Goal: Information Seeking & Learning: Compare options

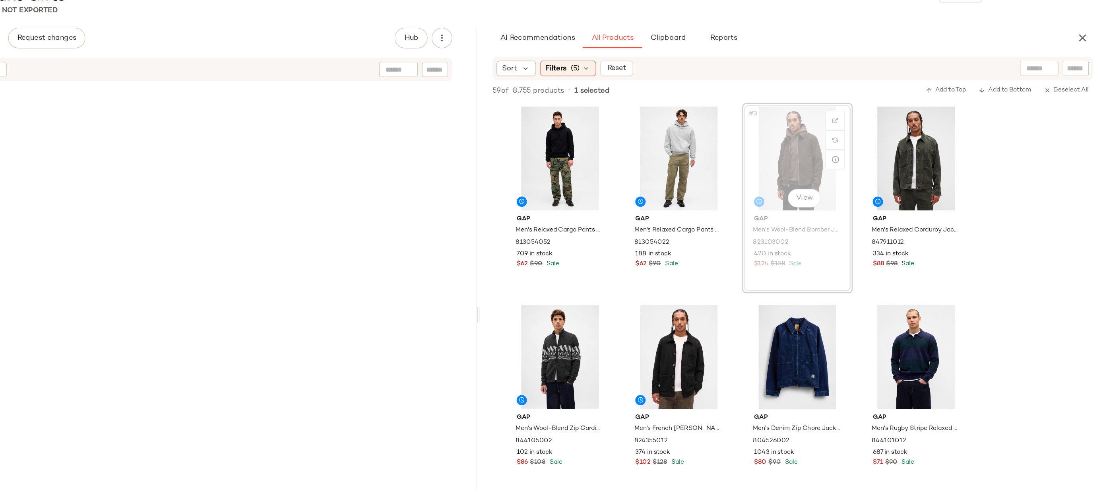
drag, startPoint x: 870, startPoint y: 142, endPoint x: 571, endPoint y: 239, distance: 314.3
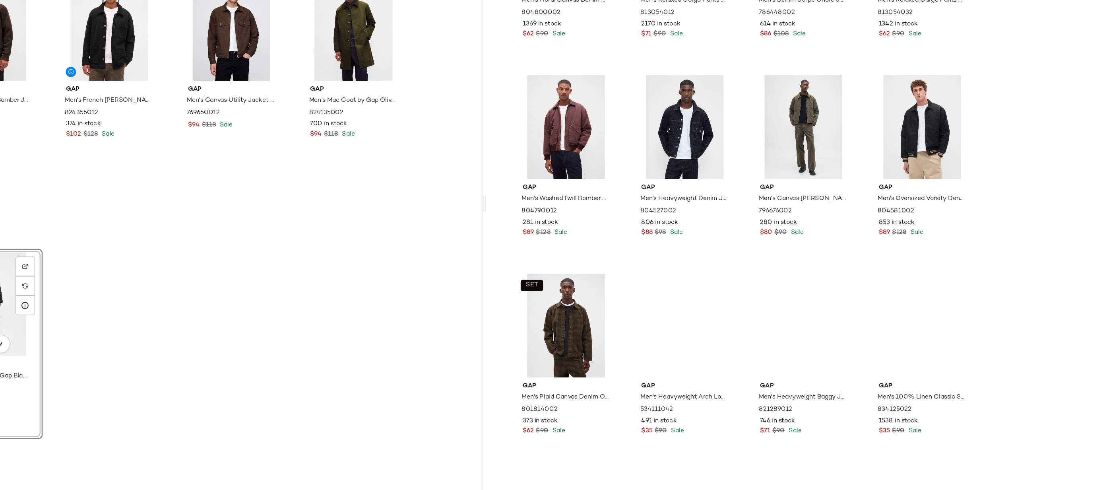
scroll to position [945, 0]
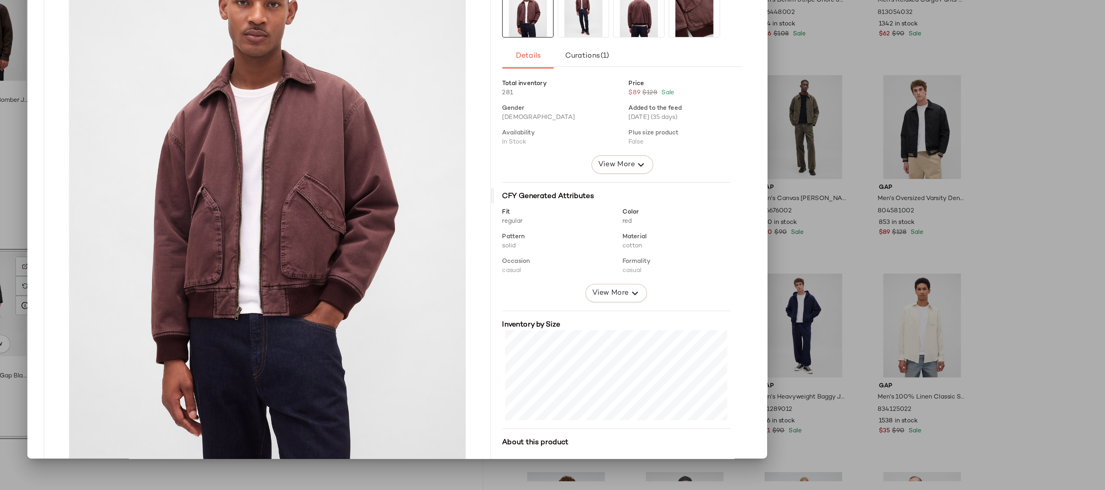
click at [942, 253] on div at bounding box center [552, 245] width 1105 height 490
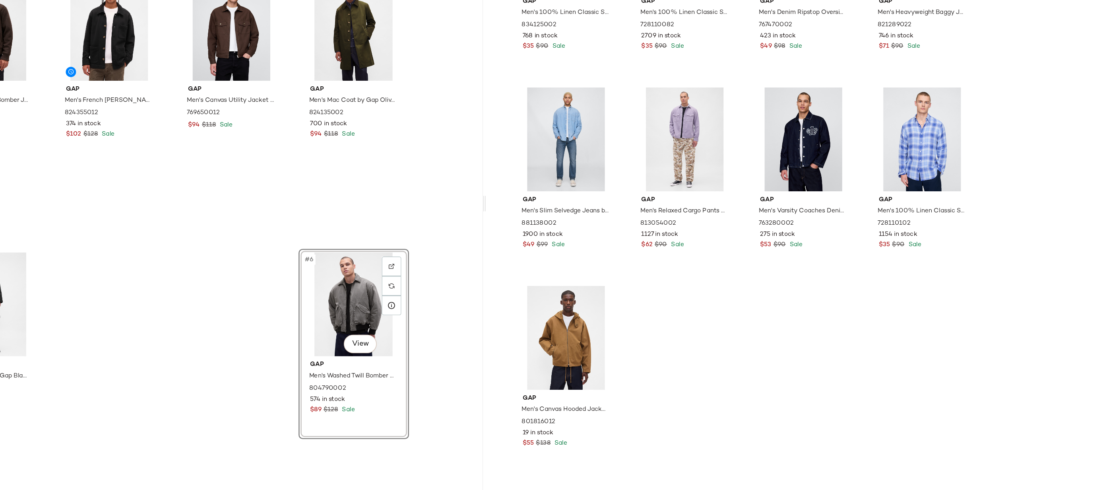
scroll to position [1759, 0]
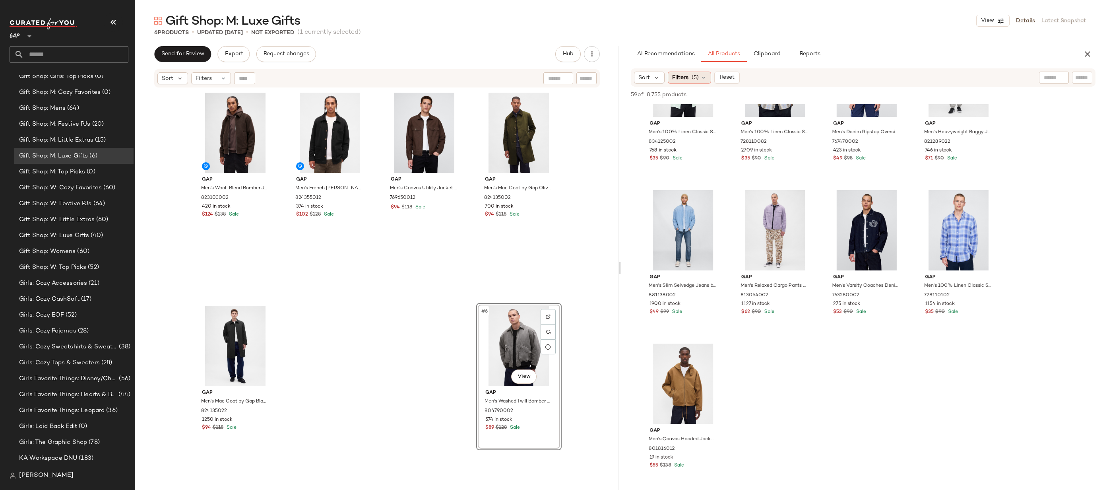
click at [676, 74] on span "Filters" at bounding box center [680, 78] width 16 height 8
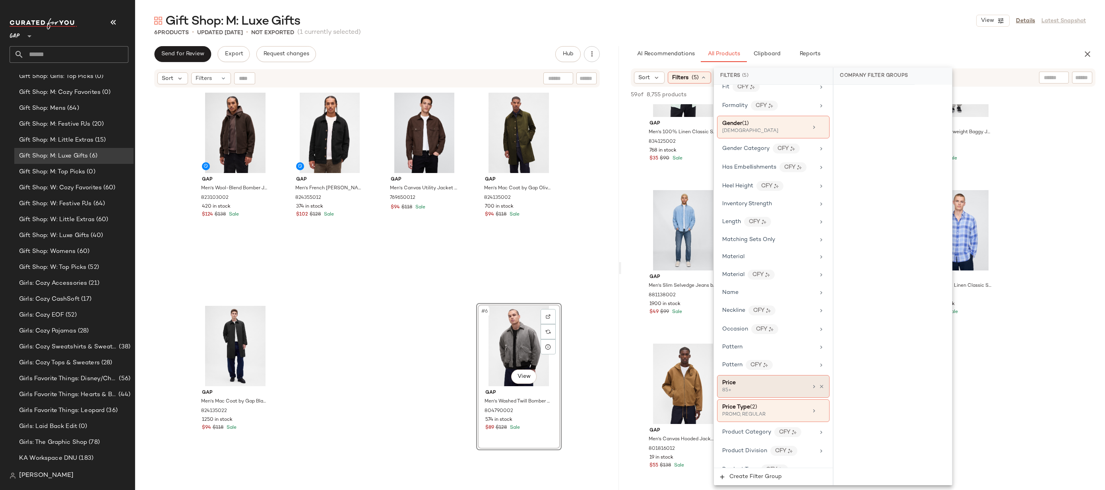
scroll to position [0, 0]
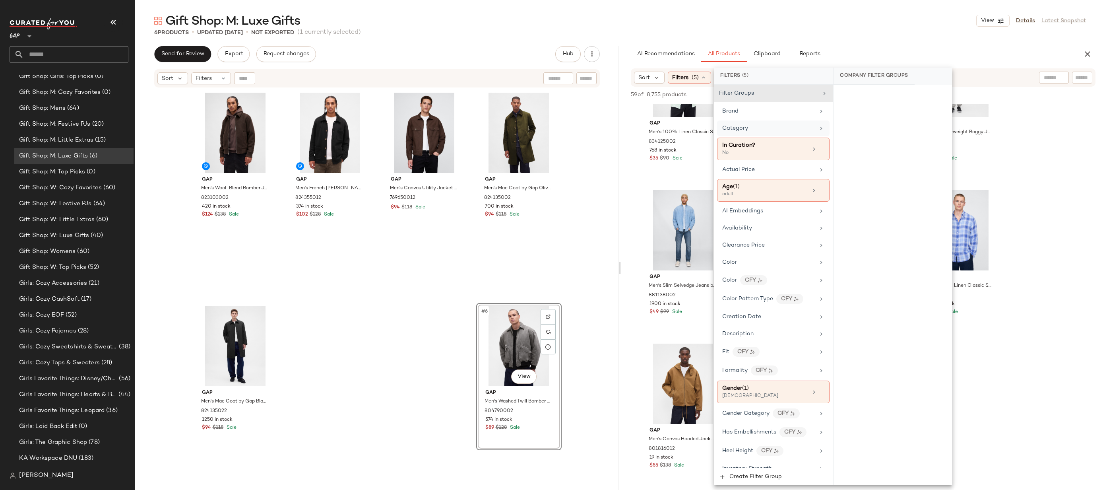
click at [762, 133] on div "Category" at bounding box center [773, 128] width 113 height 16
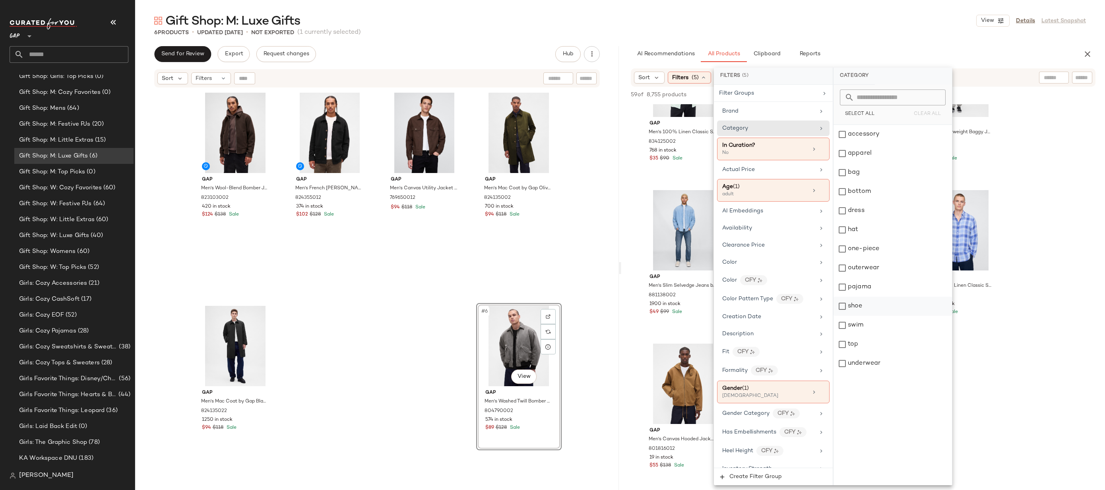
click at [875, 303] on div "shoe" at bounding box center [893, 306] width 119 height 19
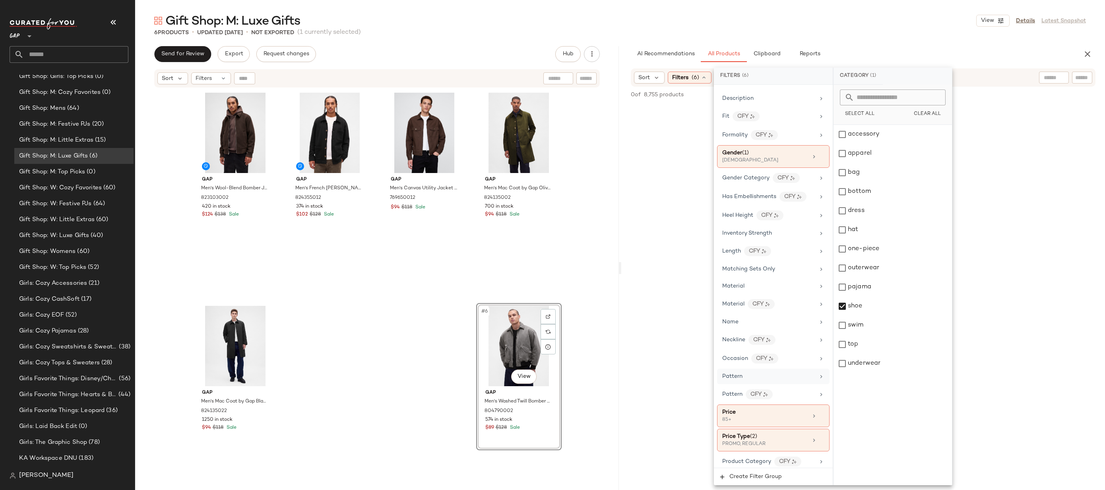
scroll to position [264, 0]
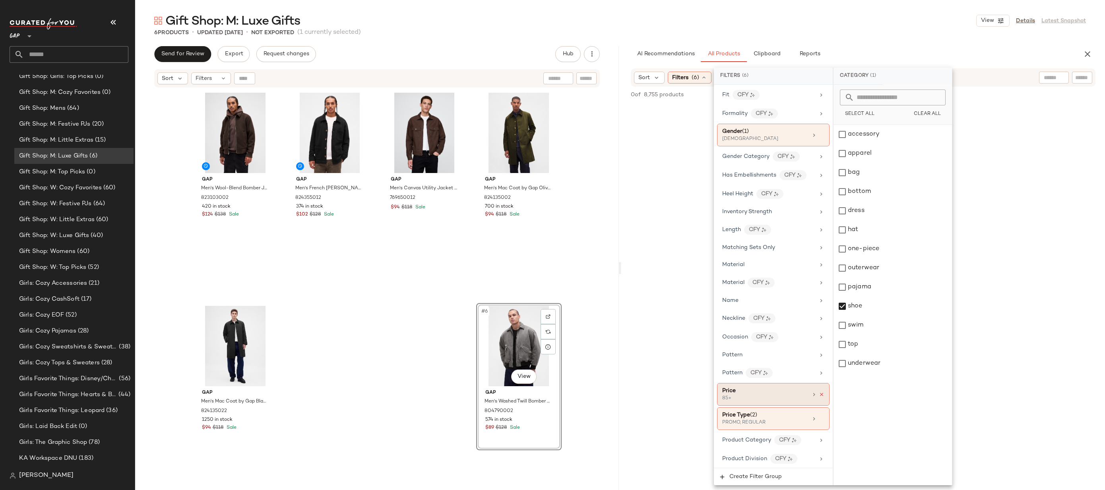
click at [819, 392] on icon at bounding box center [822, 395] width 6 height 6
click at [891, 137] on div "accessory" at bounding box center [893, 134] width 119 height 19
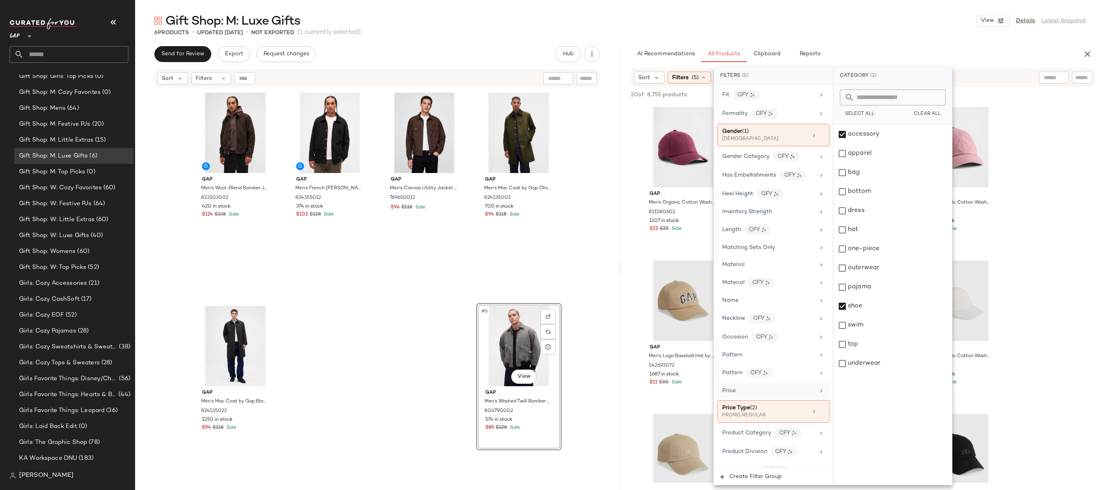
click at [1020, 134] on div "Gap Men's Organic Cotton Washed Baseball Hat by Gap Tuscan Red One Size 8115806…" at bounding box center [864, 484] width 484 height 761
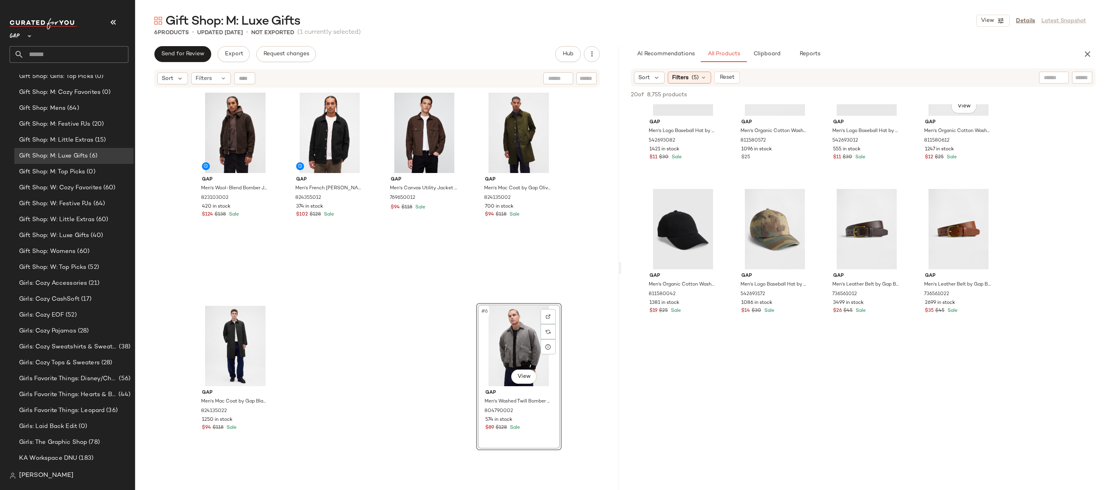
scroll to position [495, 0]
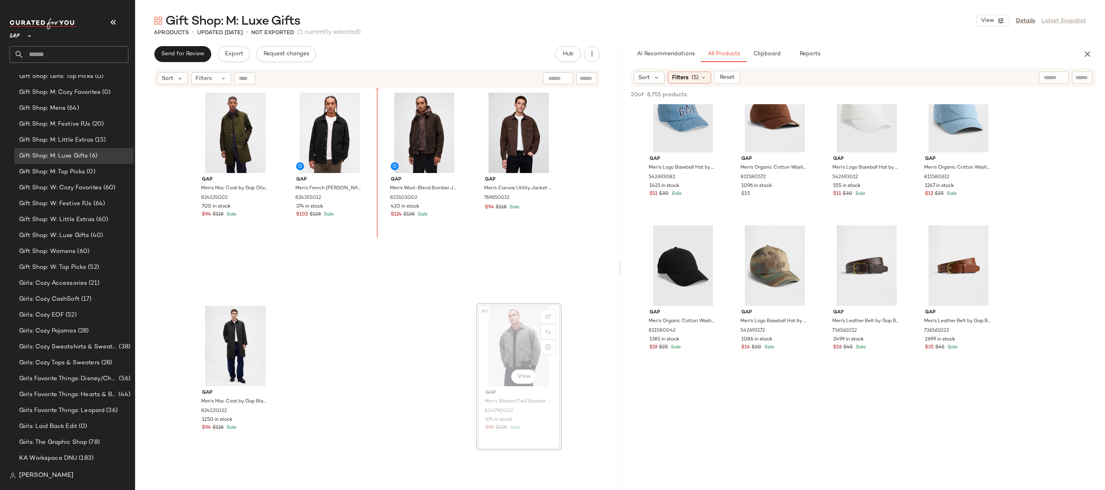
drag, startPoint x: 495, startPoint y: 346, endPoint x: 484, endPoint y: 330, distance: 19.3
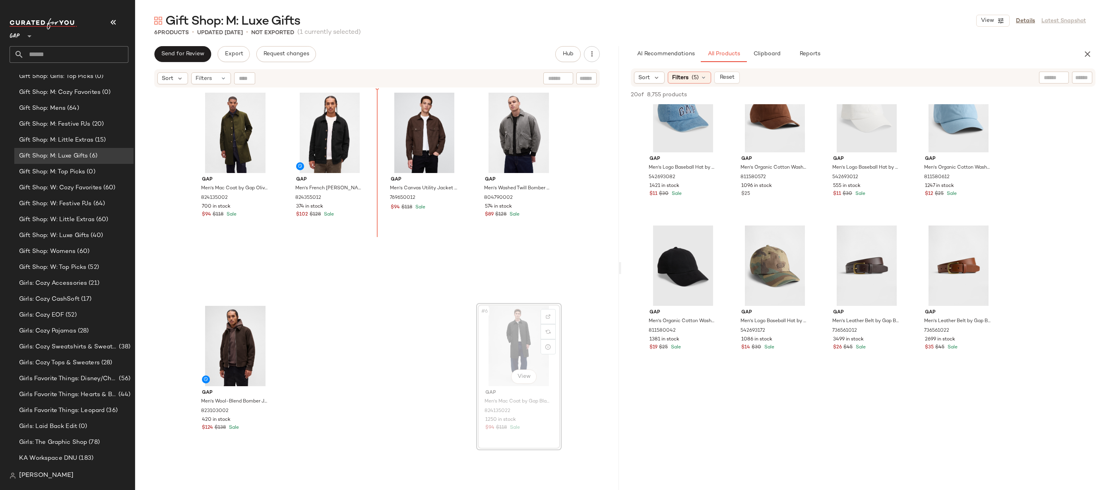
drag, startPoint x: 495, startPoint y: 364, endPoint x: 469, endPoint y: 324, distance: 47.5
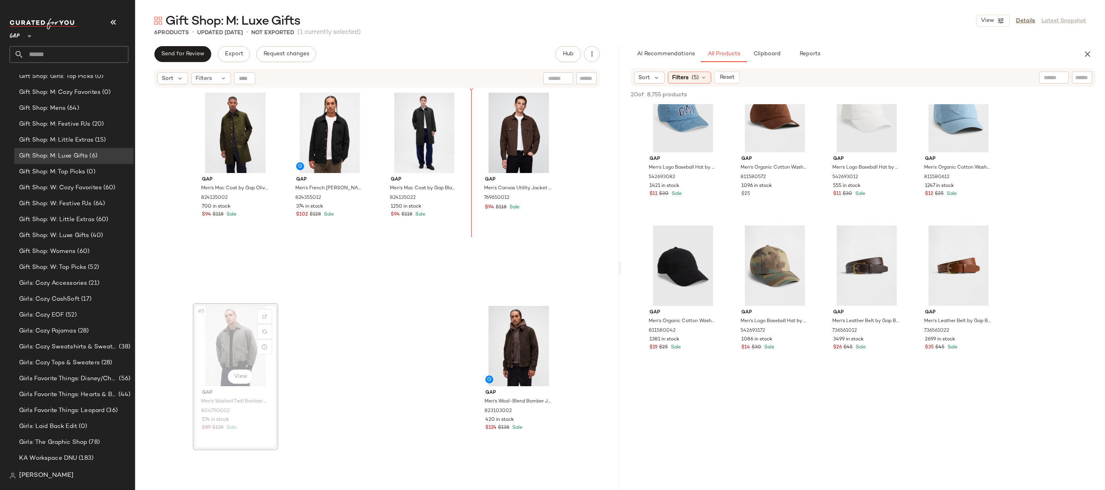
drag, startPoint x: 238, startPoint y: 365, endPoint x: 286, endPoint y: 322, distance: 64.2
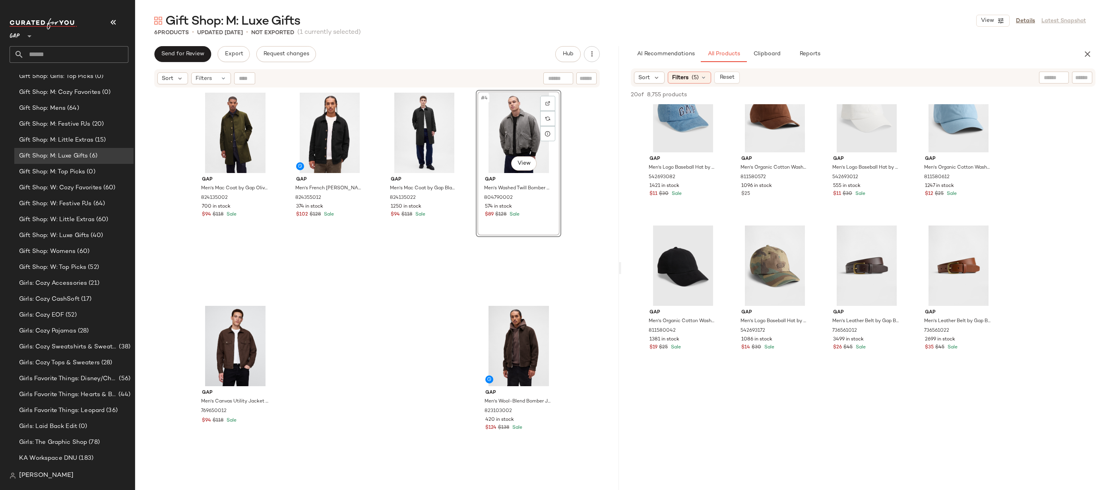
click at [380, 320] on div "Gap Men's Mac Coat by Gap Olive Night Size M 824135002 700 in stock $94 $118 Sa…" at bounding box center [377, 300] width 369 height 420
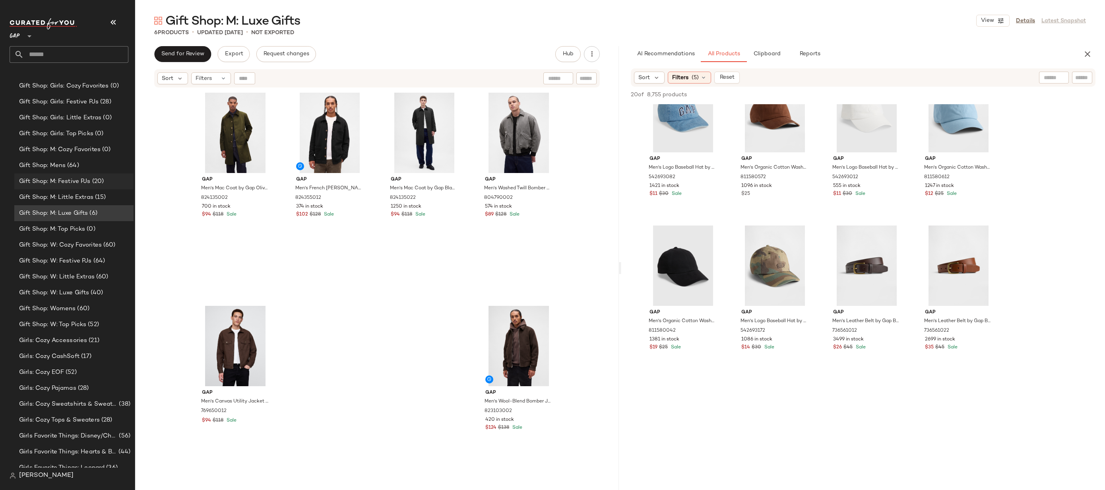
scroll to position [814, 0]
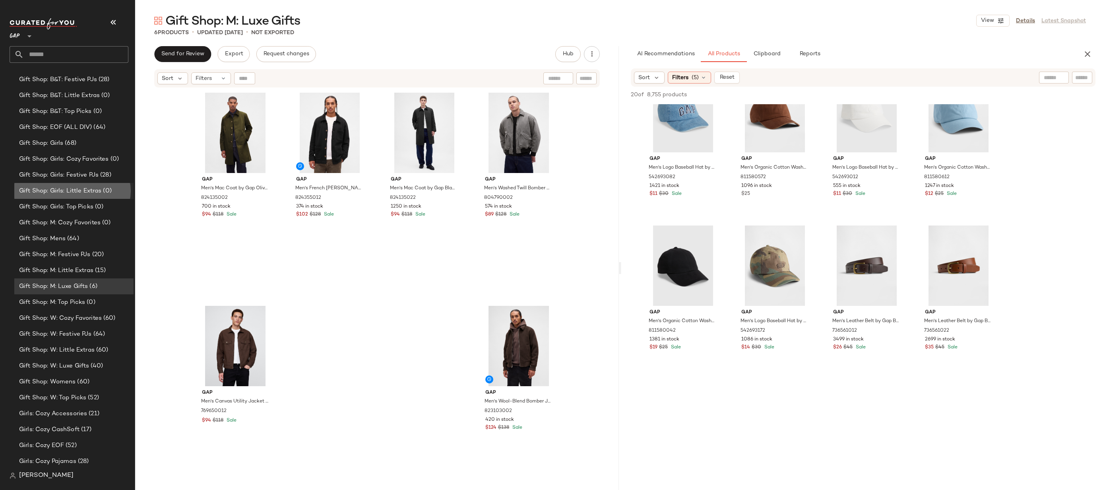
click at [111, 192] on span "(0)" at bounding box center [106, 191] width 10 height 9
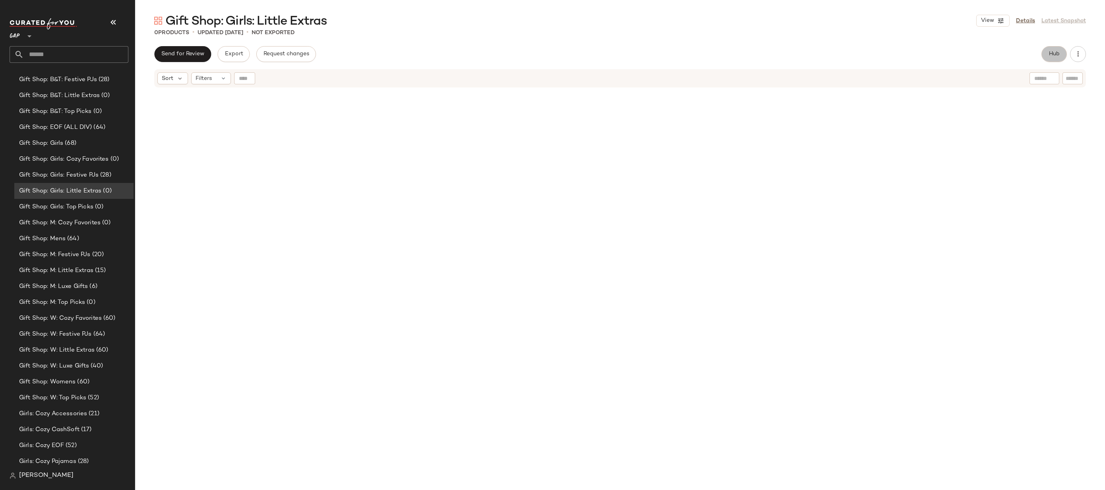
click at [1051, 54] on span "Hub" at bounding box center [1054, 54] width 11 height 6
click at [659, 84] on div "Sort Filters (1)" at bounding box center [863, 77] width 465 height 18
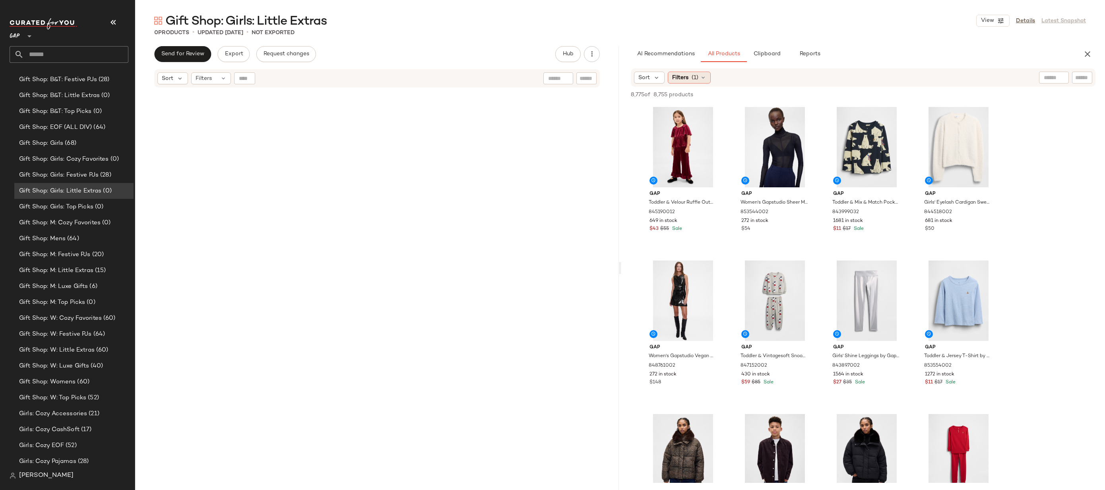
click at [694, 80] on span "(1)" at bounding box center [695, 78] width 7 height 8
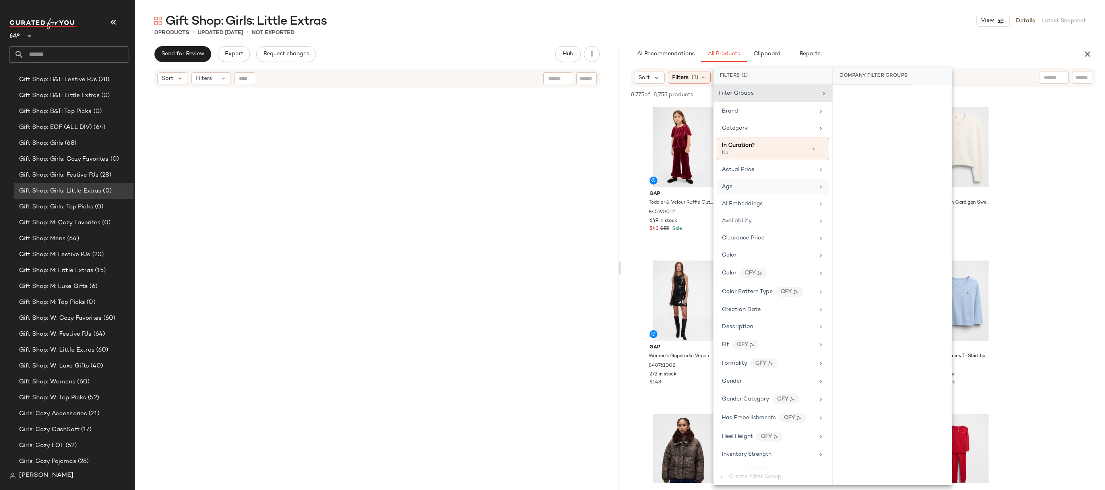
click at [752, 187] on div "Age" at bounding box center [768, 187] width 93 height 8
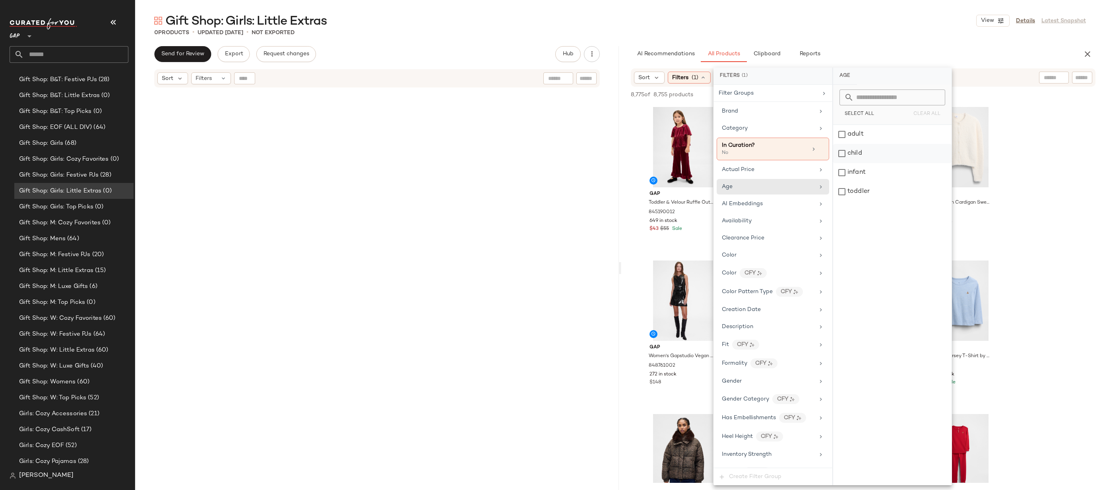
click at [871, 145] on div "child" at bounding box center [892, 153] width 119 height 19
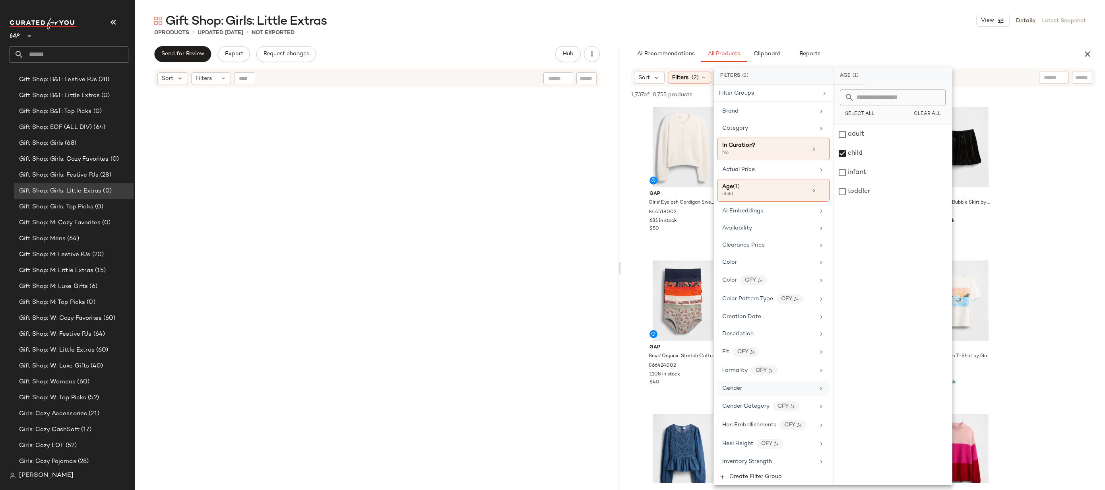
click at [752, 389] on div "Gender" at bounding box center [769, 388] width 93 height 8
click at [872, 140] on div "[DEMOGRAPHIC_DATA]" at bounding box center [893, 134] width 119 height 19
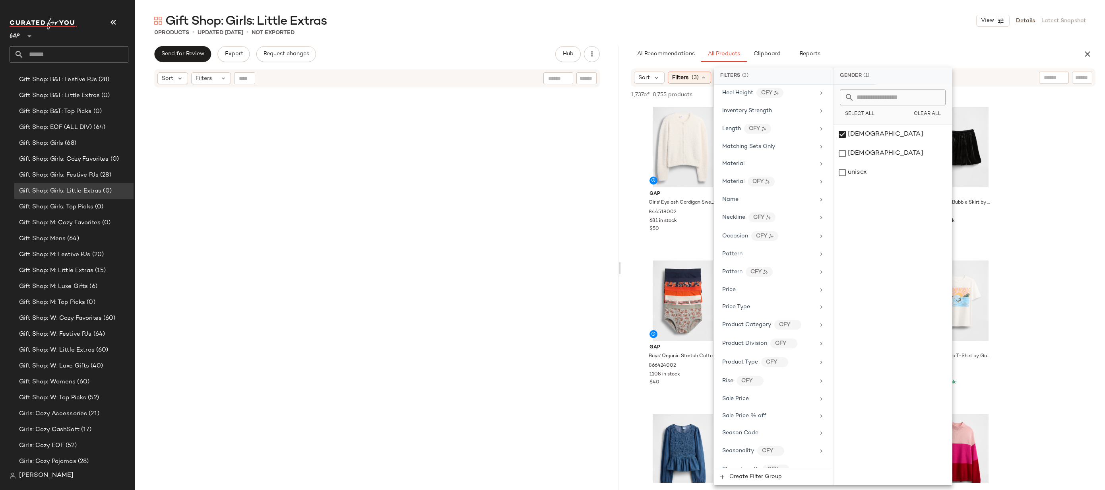
scroll to position [406, 0]
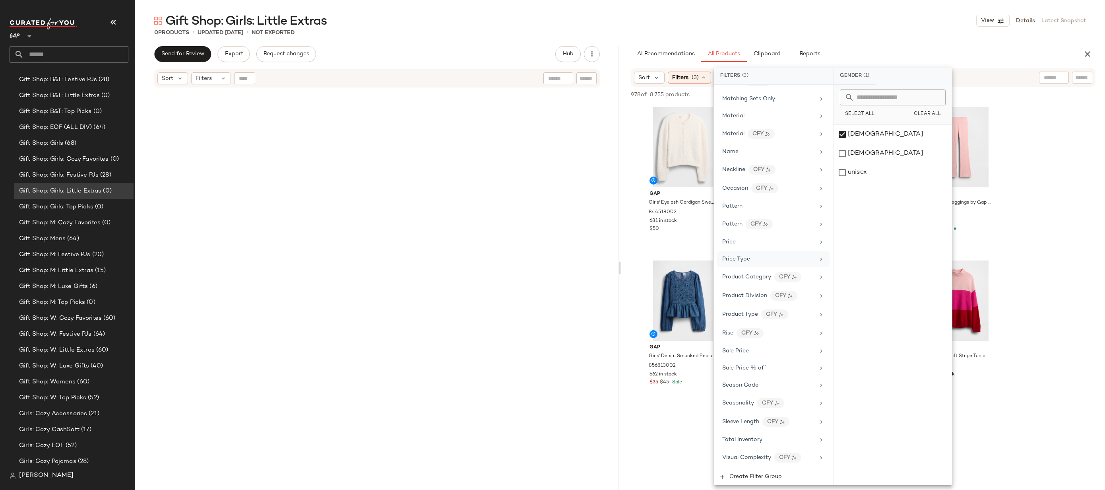
click at [781, 258] on div "Price Type" at bounding box center [769, 259] width 93 height 8
click at [878, 175] on div "PROMO" at bounding box center [893, 172] width 119 height 19
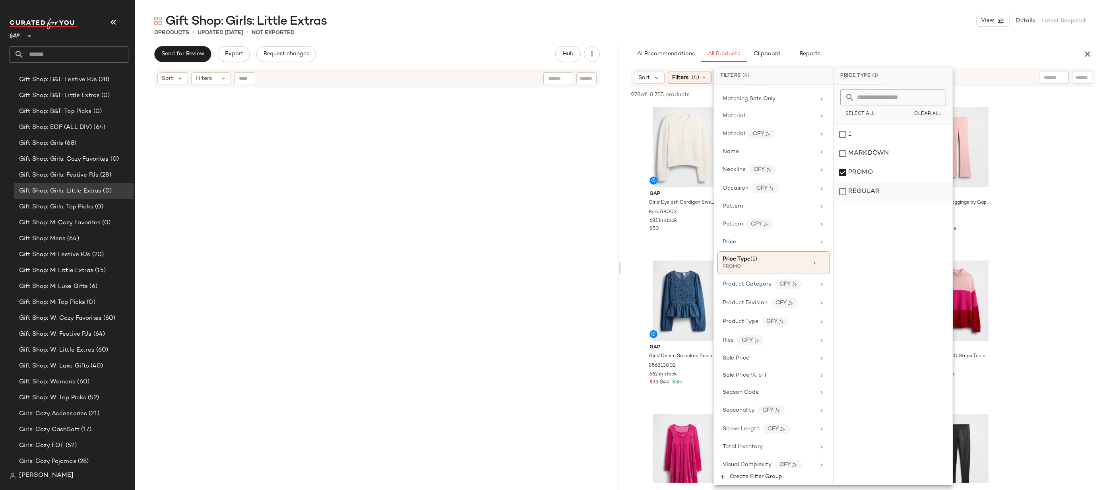
click at [878, 187] on div "REGULAR" at bounding box center [893, 191] width 119 height 19
click at [918, 41] on div "Gift Shop: Girls: Little Extras View Details Latest Snapshot 0 Products • updat…" at bounding box center [620, 251] width 970 height 477
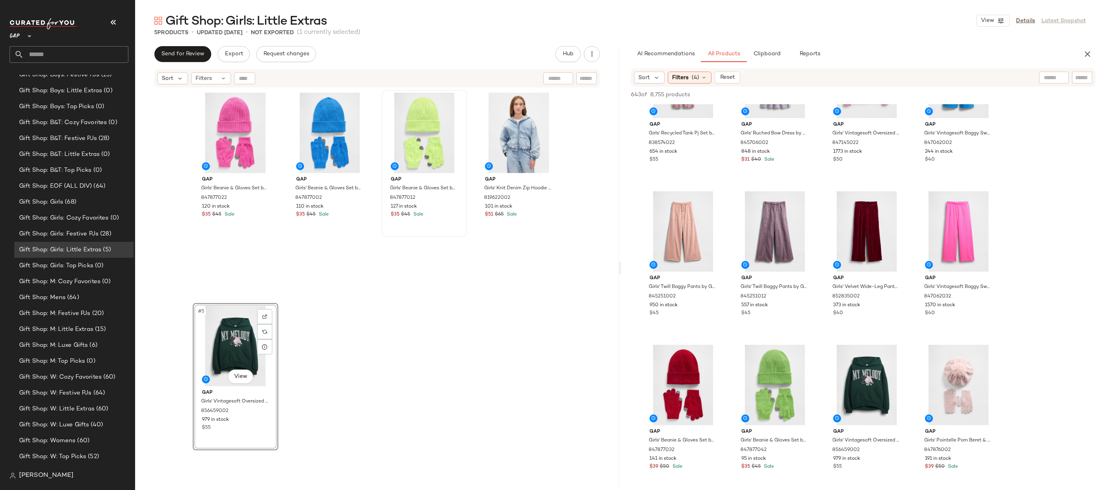
scroll to position [814, 0]
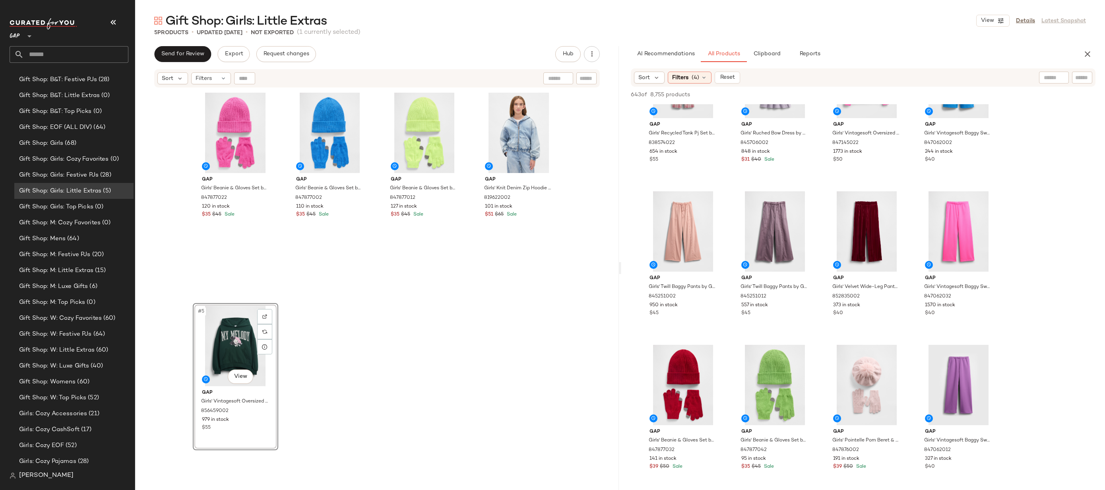
click at [227, 335] on div "#5 View" at bounding box center [236, 346] width 80 height 80
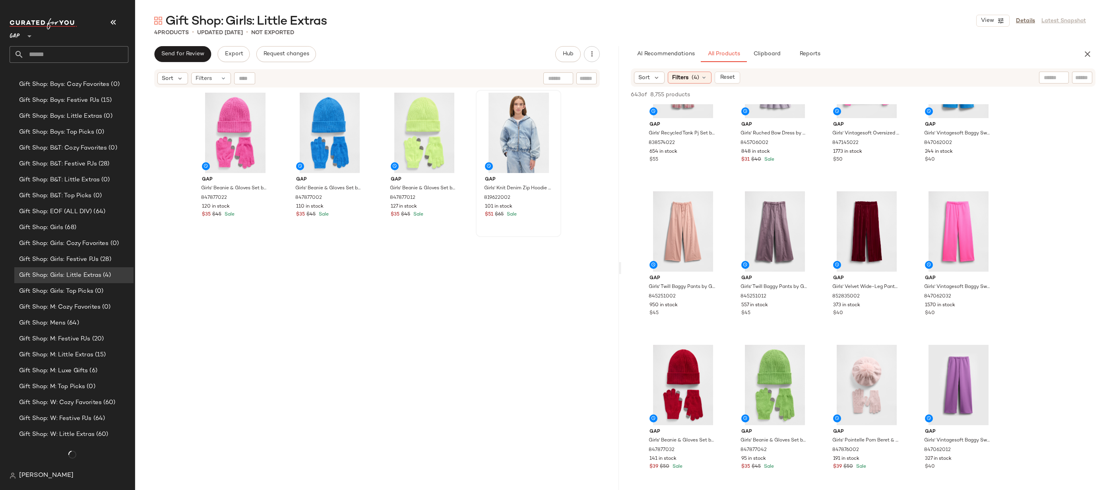
scroll to position [814, 0]
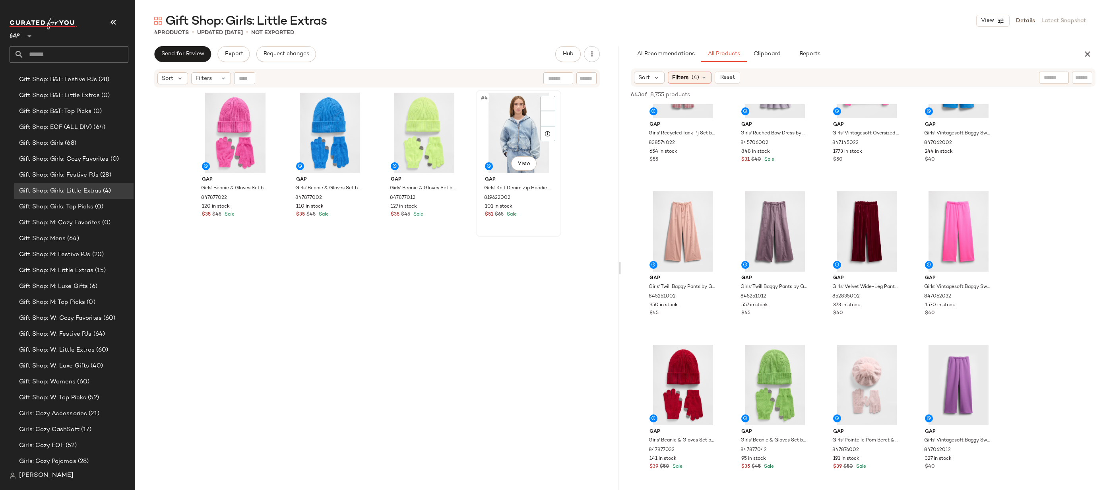
click at [504, 141] on div "#4 View" at bounding box center [519, 133] width 80 height 80
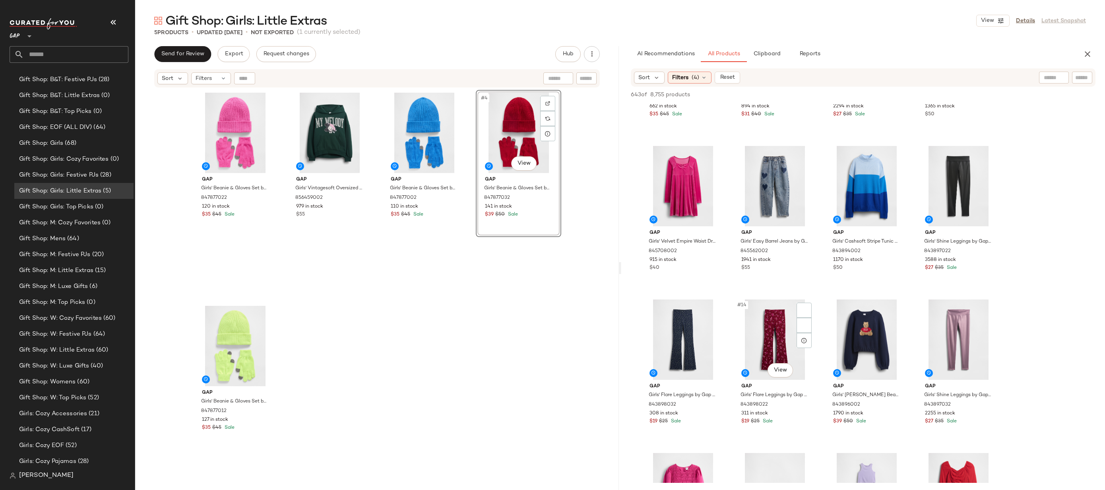
scroll to position [376, 0]
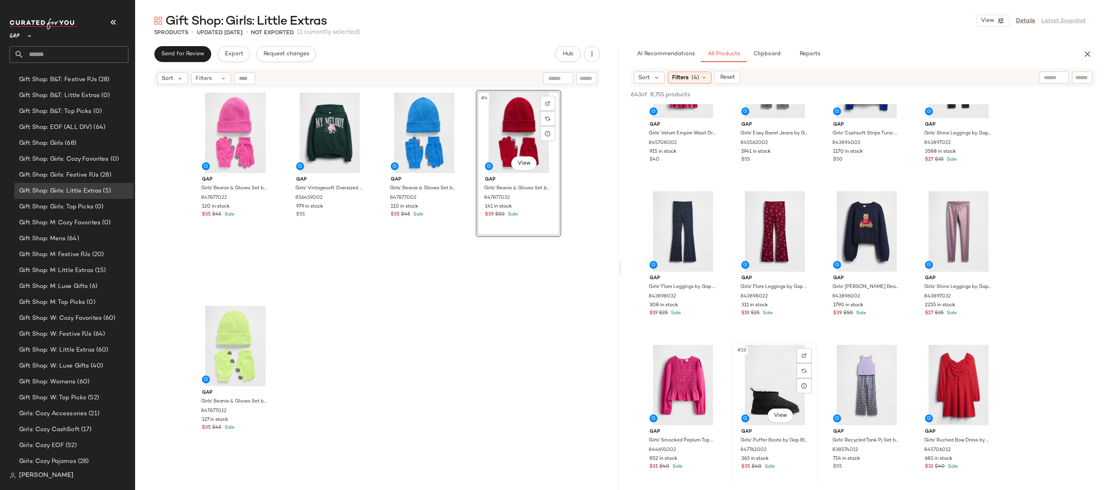
click at [773, 388] on div "#18 View" at bounding box center [775, 385] width 80 height 80
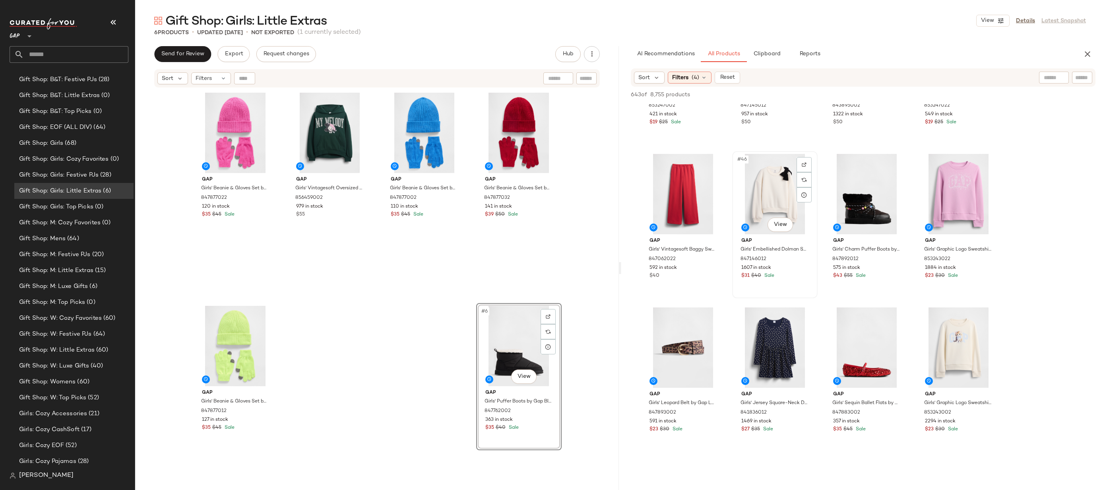
scroll to position [1712, 0]
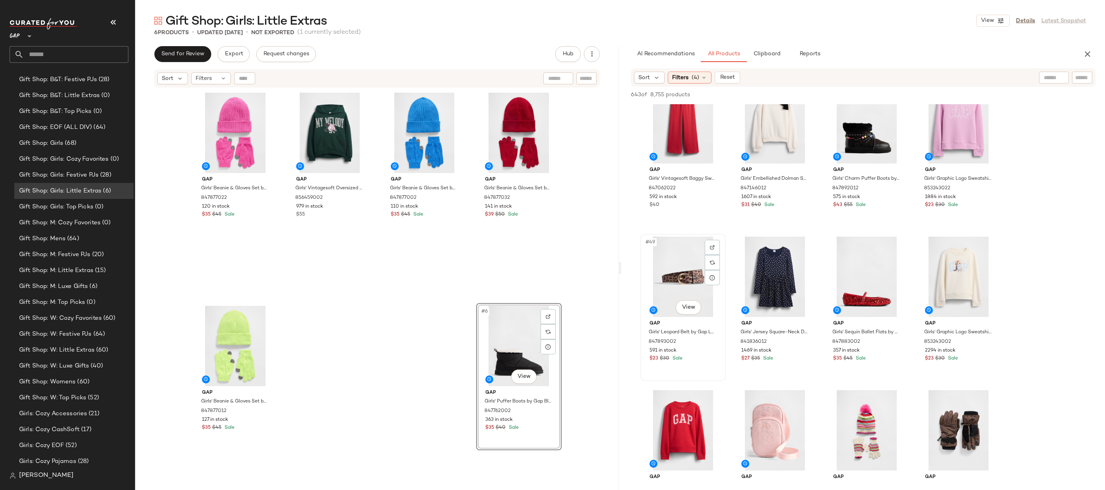
click at [675, 273] on div "#49 View" at bounding box center [683, 277] width 80 height 80
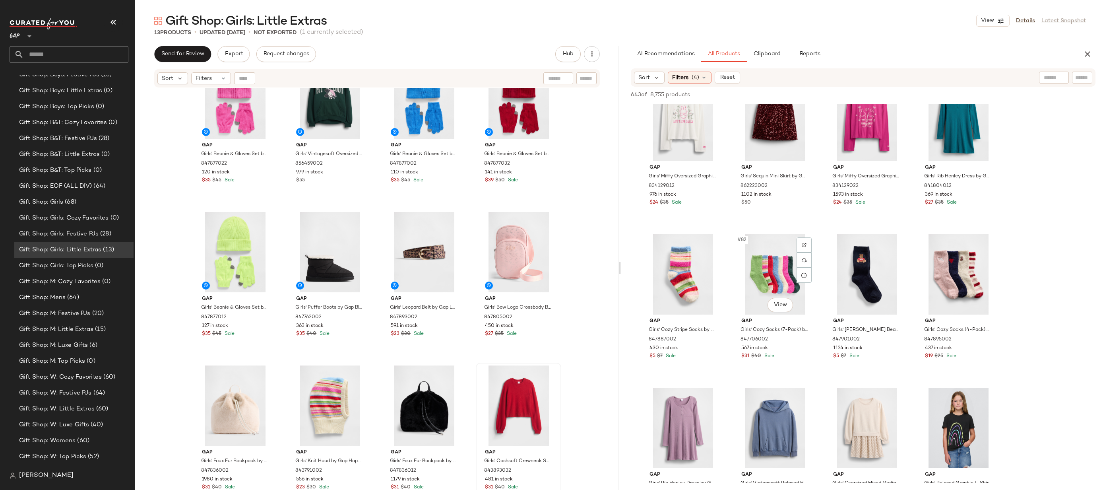
scroll to position [814, 0]
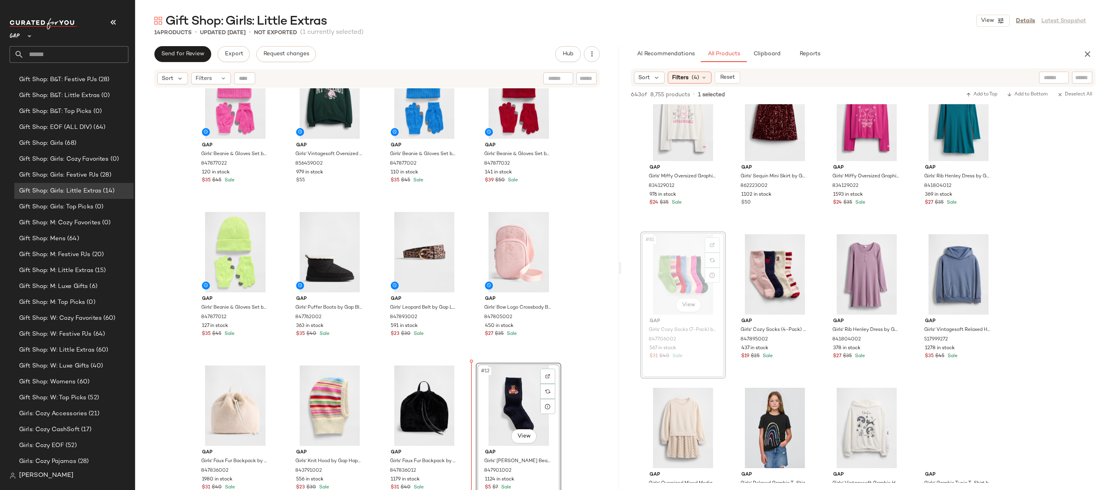
drag, startPoint x: 674, startPoint y: 263, endPoint x: 664, endPoint y: 269, distance: 11.6
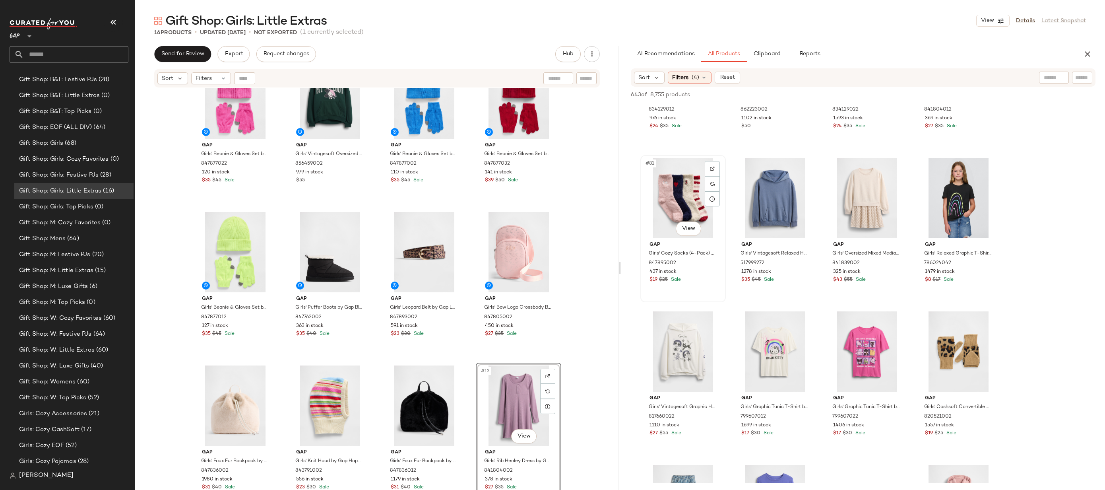
scroll to position [2931, 0]
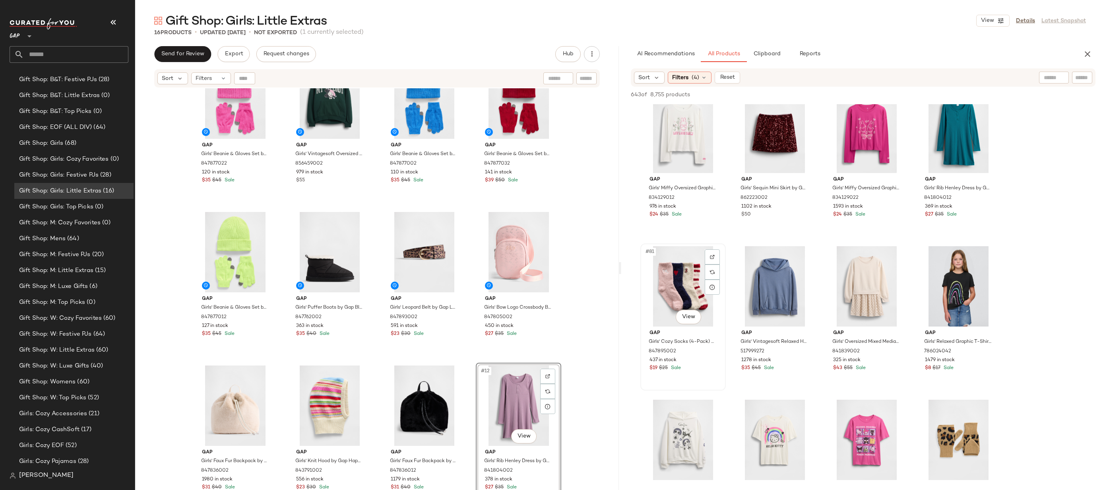
click at [675, 293] on div "#81 View" at bounding box center [683, 286] width 80 height 80
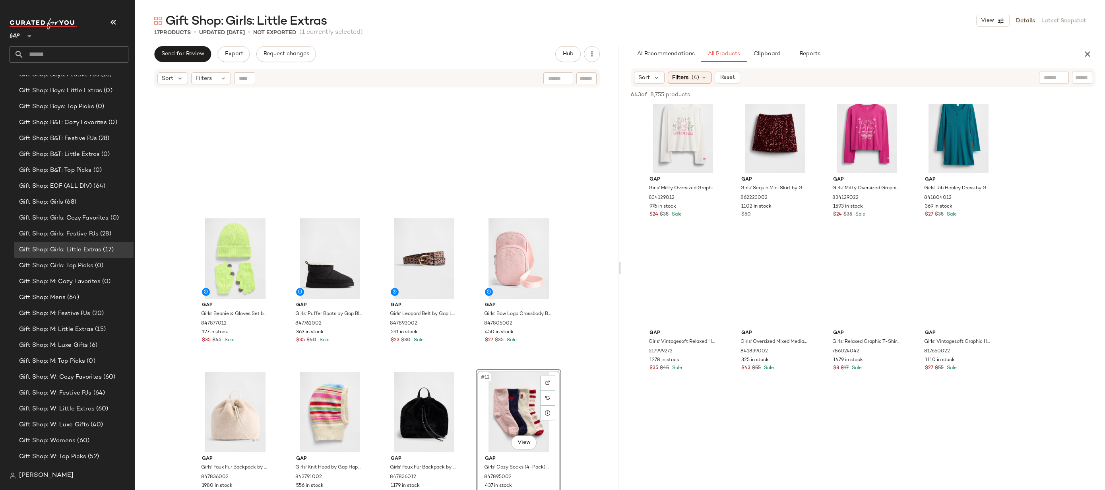
scroll to position [0, 0]
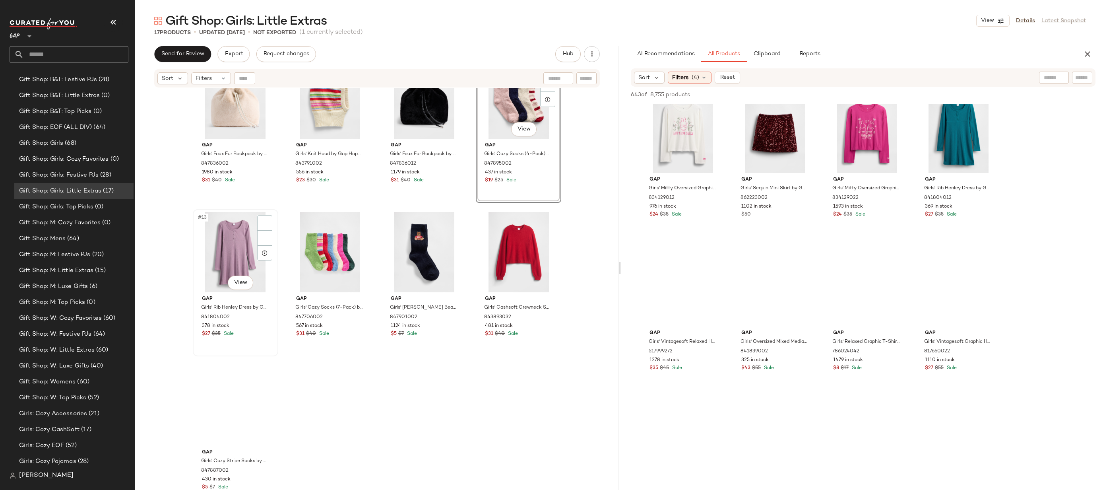
click at [241, 253] on div "#13 View" at bounding box center [236, 252] width 80 height 80
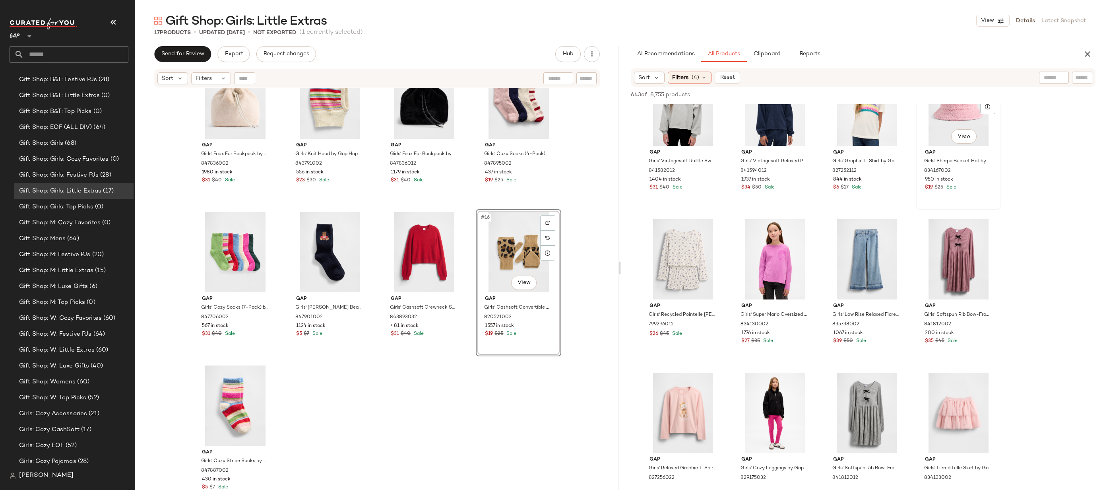
click at [945, 108] on div "#104 View" at bounding box center [959, 106] width 80 height 80
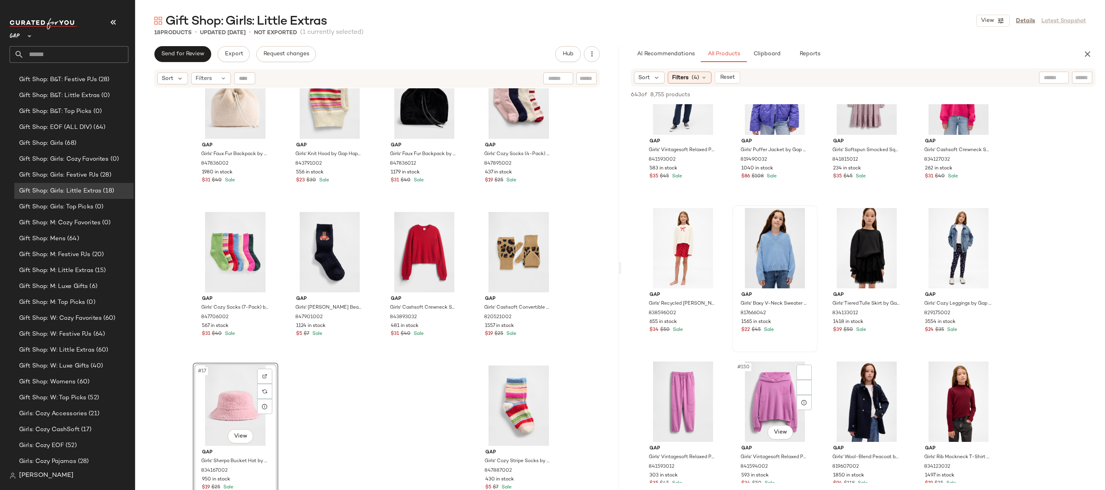
scroll to position [5950, 0]
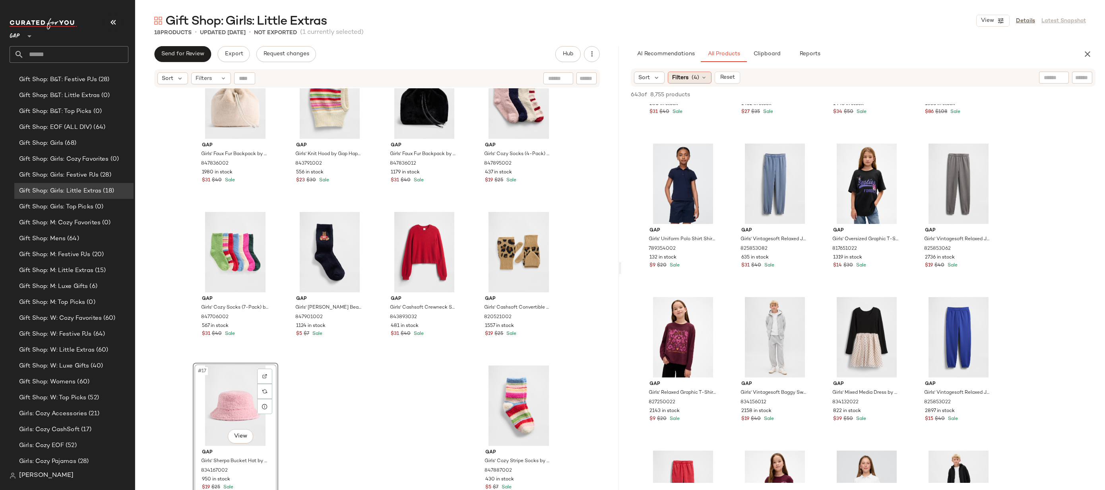
click at [689, 74] on div "Filters (4)" at bounding box center [690, 78] width 44 height 12
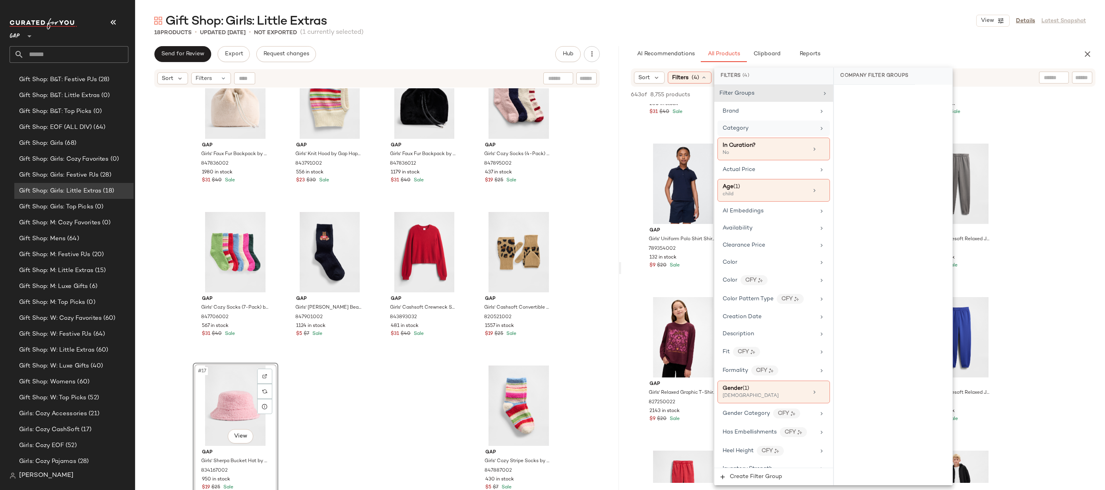
click at [770, 126] on div "Category" at bounding box center [769, 128] width 93 height 8
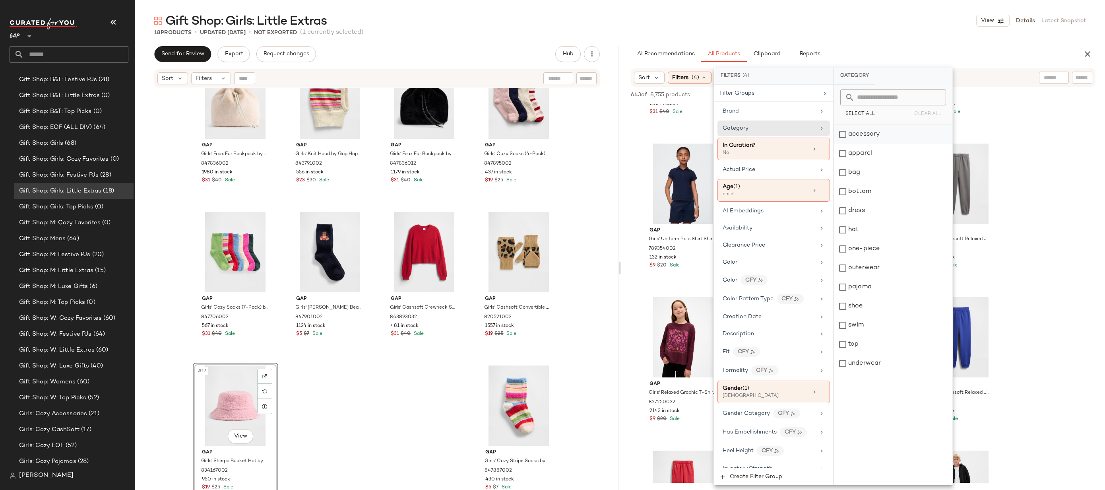
click at [870, 137] on div "accessory" at bounding box center [893, 134] width 119 height 19
click at [866, 176] on div "bag" at bounding box center [893, 172] width 119 height 19
click at [873, 229] on div "hat" at bounding box center [893, 229] width 119 height 19
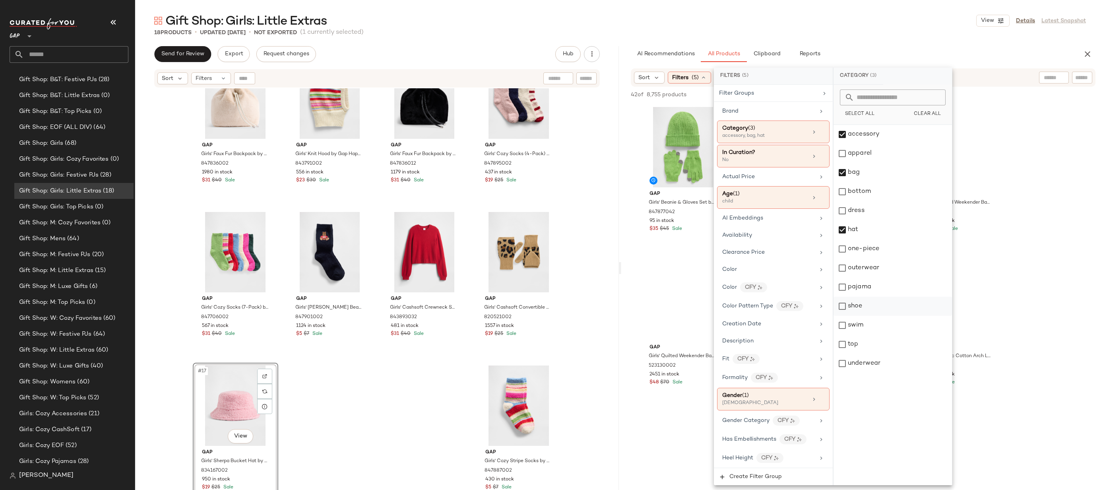
click at [872, 303] on div "shoe" at bounding box center [893, 306] width 119 height 19
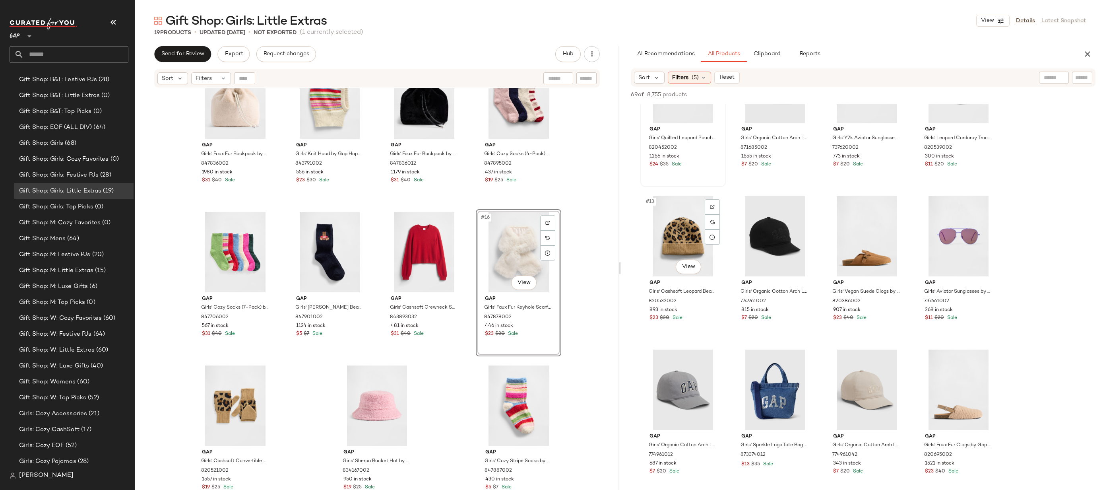
scroll to position [538, 0]
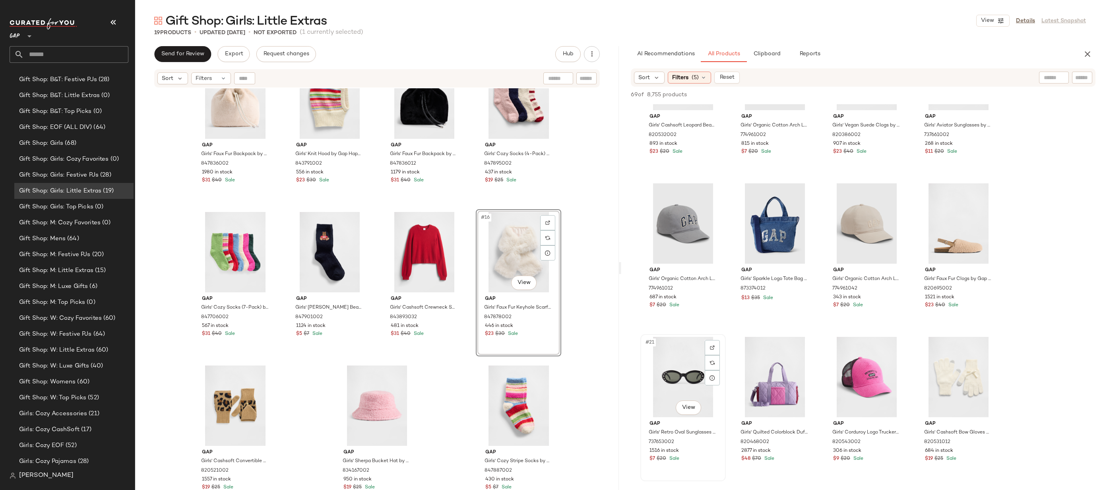
click at [673, 377] on div "#21 View" at bounding box center [683, 377] width 80 height 80
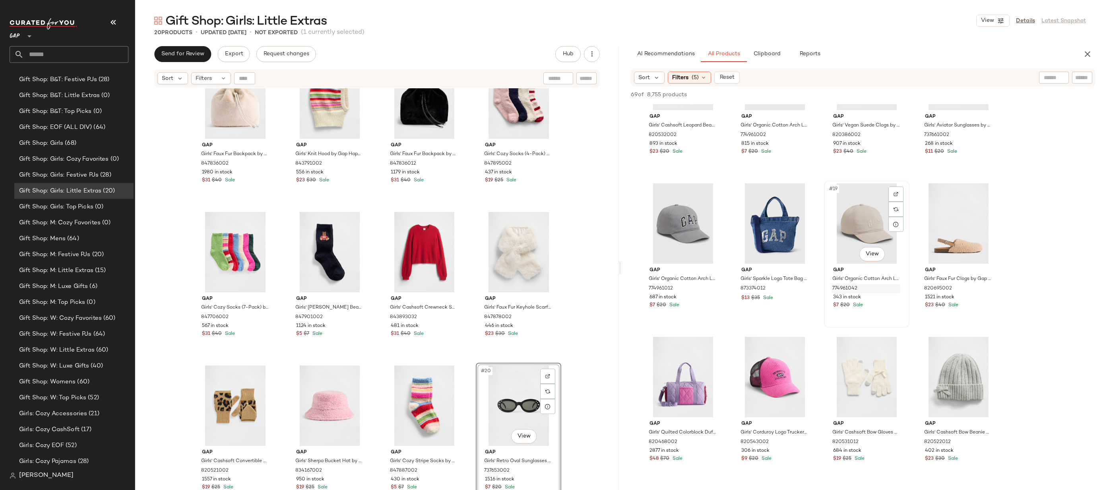
scroll to position [721, 0]
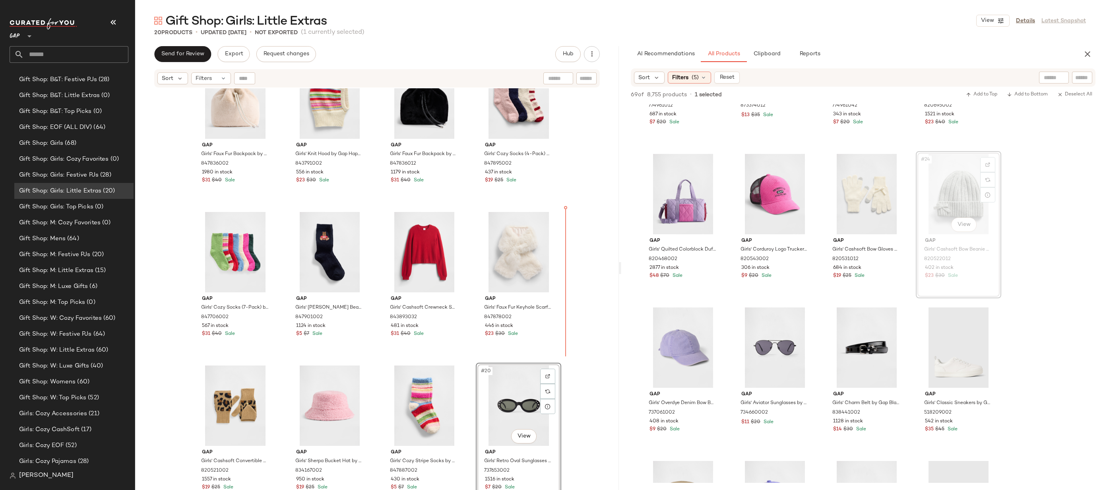
drag, startPoint x: 957, startPoint y: 204, endPoint x: 473, endPoint y: 336, distance: 501.6
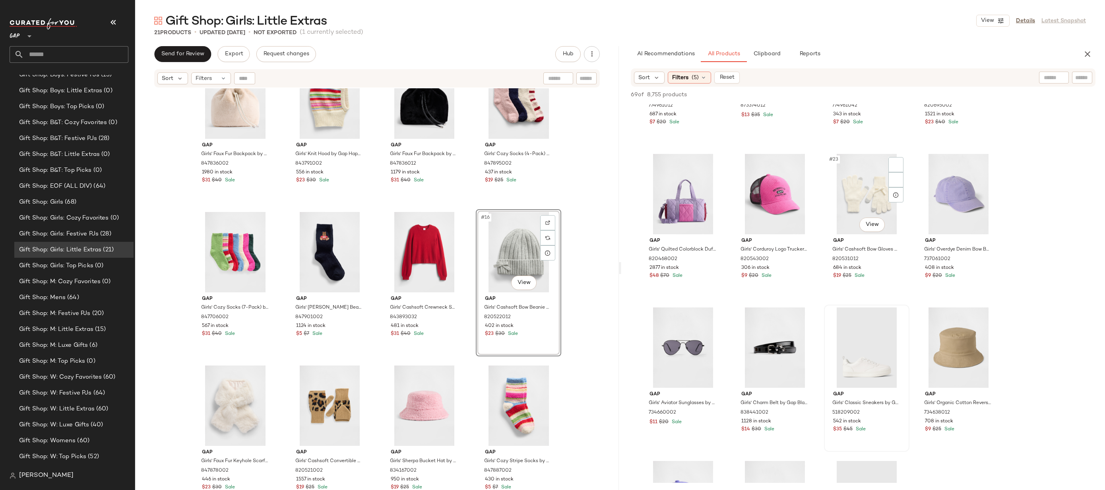
scroll to position [814, 0]
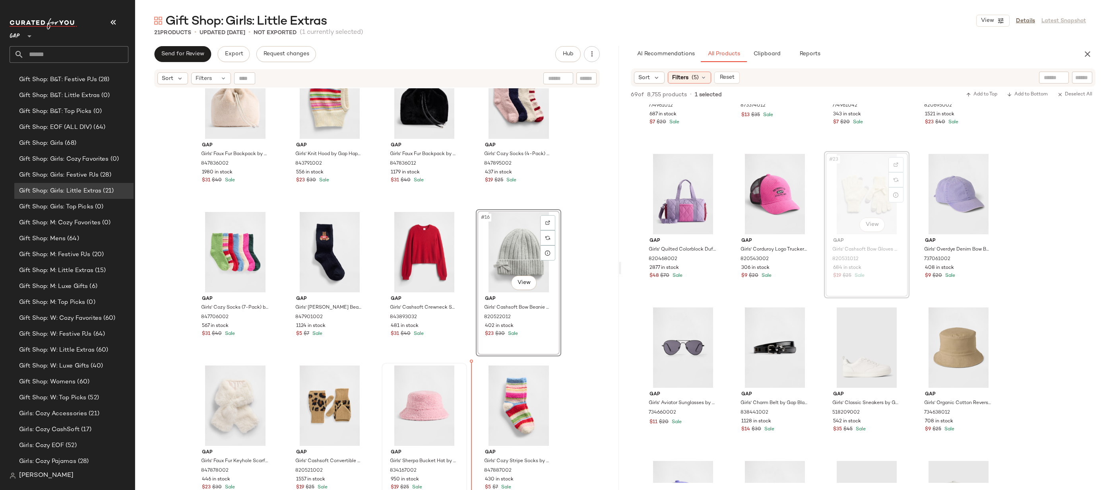
drag, startPoint x: 866, startPoint y: 195, endPoint x: 441, endPoint y: 402, distance: 473.1
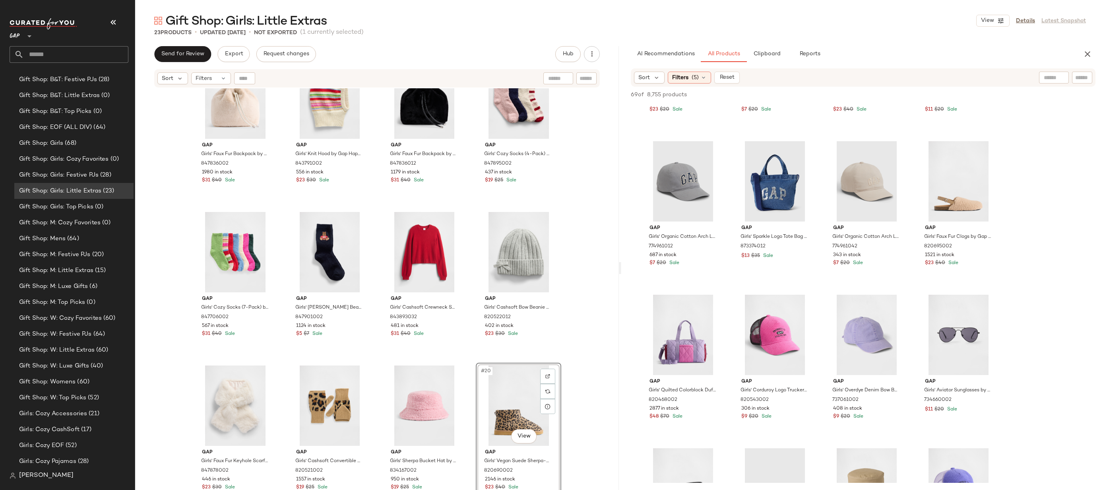
scroll to position [0, 0]
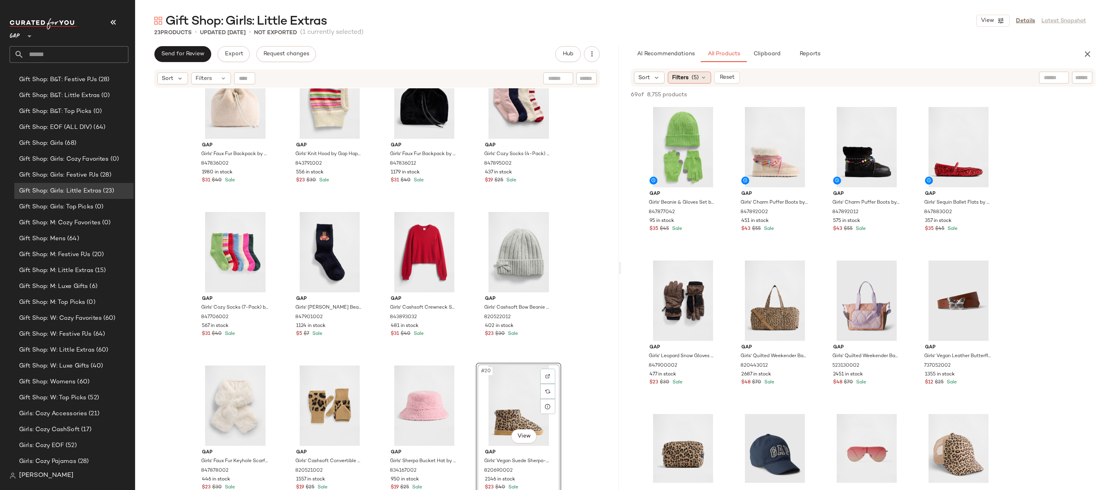
click at [705, 72] on div "Filters (5)" at bounding box center [689, 78] width 43 height 12
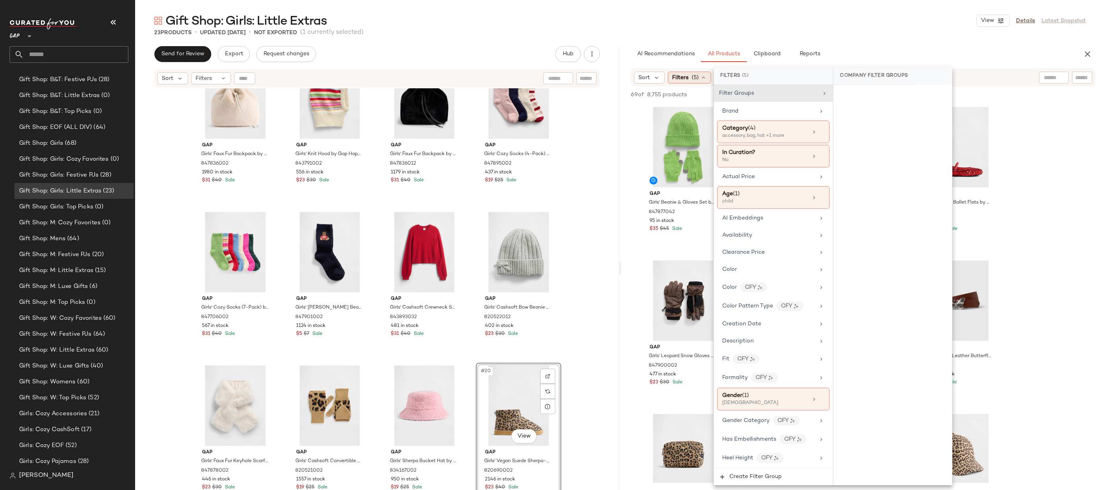
click at [705, 72] on div "Filters (5)" at bounding box center [689, 78] width 43 height 12
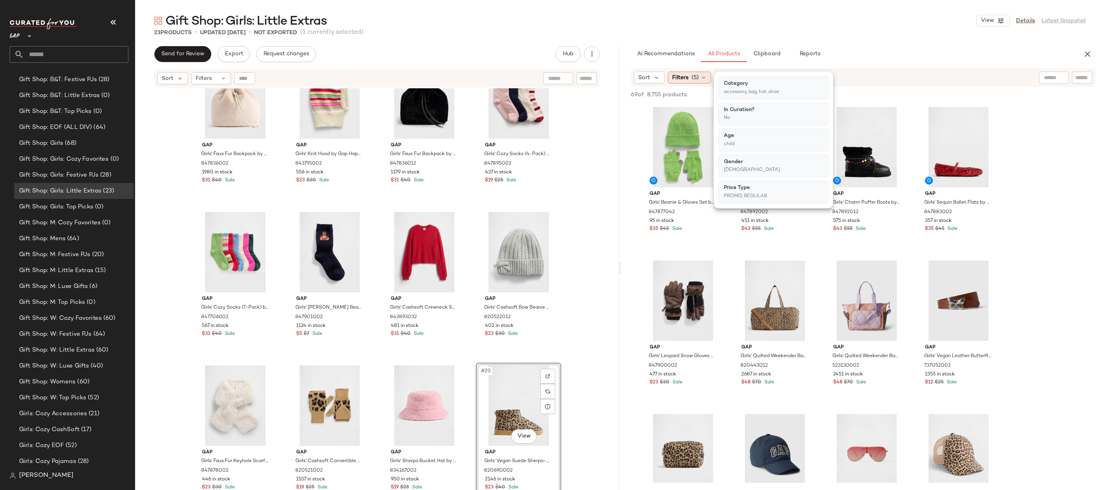
click at [705, 72] on div "Filters (5)" at bounding box center [689, 78] width 43 height 12
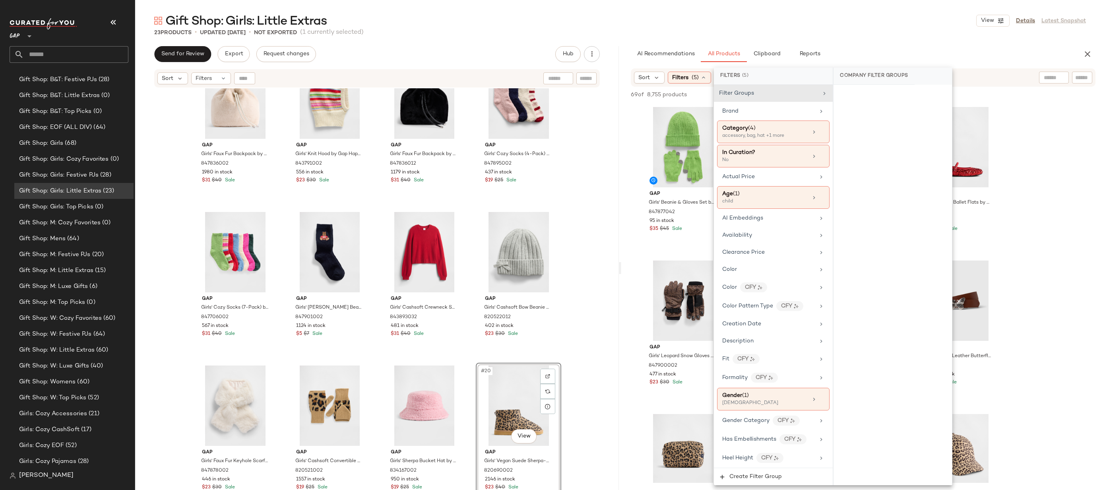
click at [705, 72] on div "Filters (5)" at bounding box center [689, 78] width 43 height 12
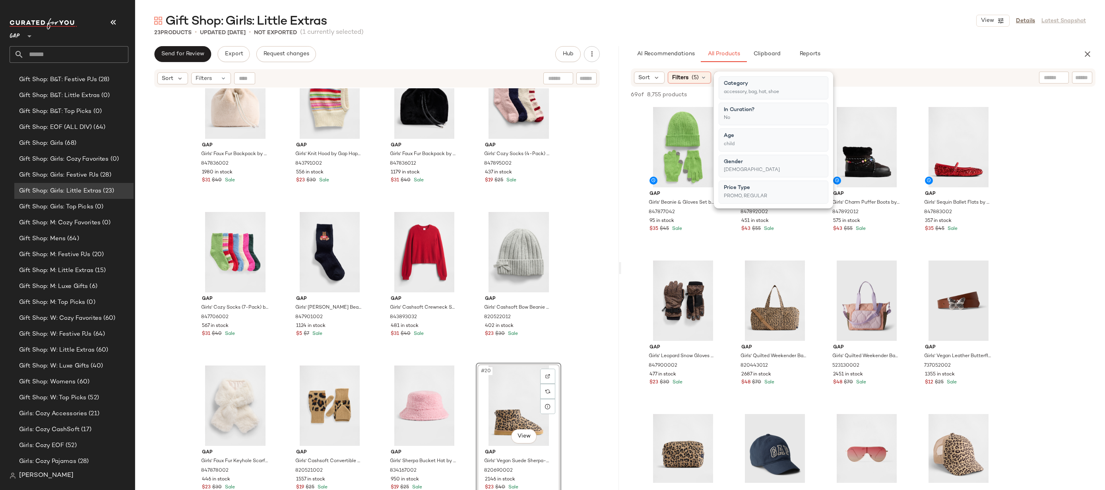
click at [705, 72] on div "Filters (5)" at bounding box center [689, 78] width 43 height 12
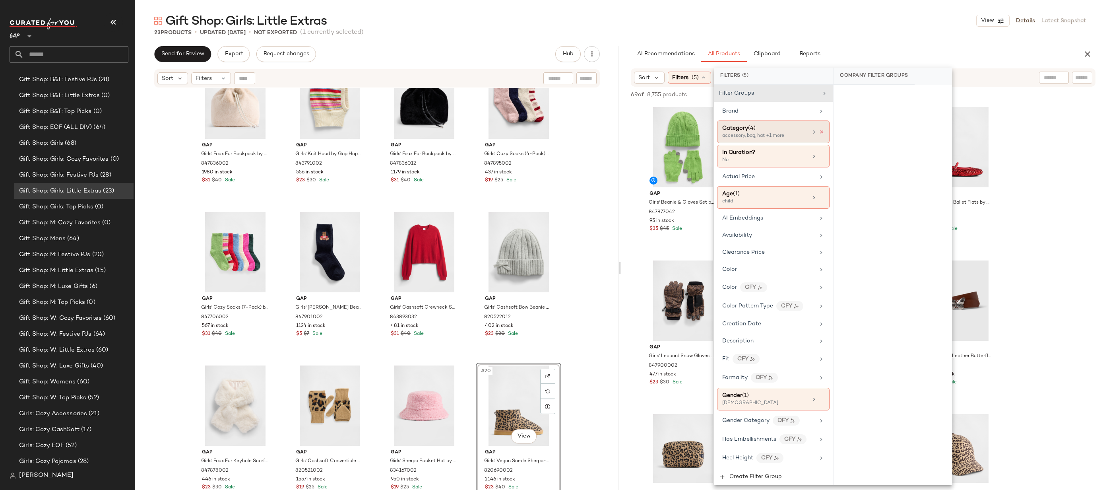
click at [819, 130] on icon at bounding box center [822, 132] width 6 height 6
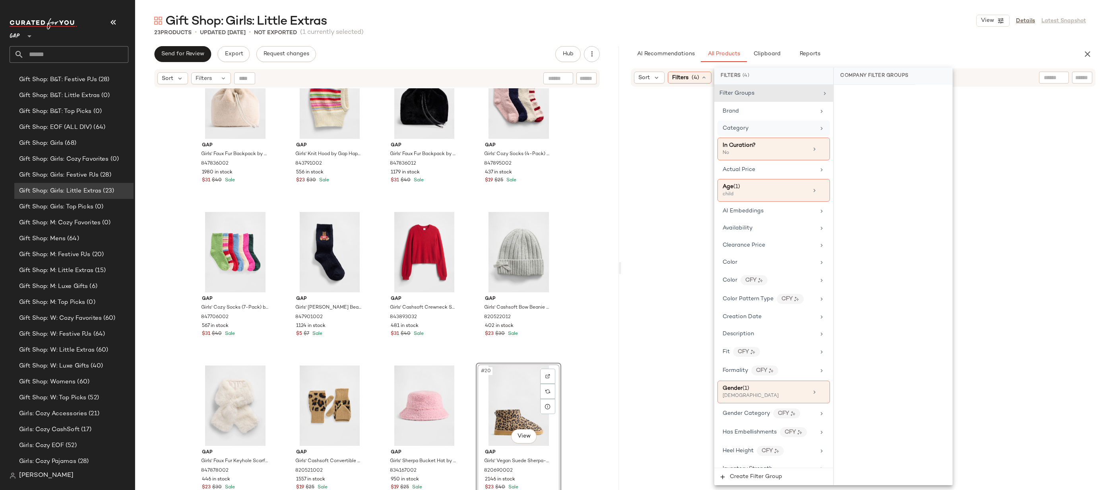
click at [1086, 81] on input "text" at bounding box center [1083, 78] width 14 height 8
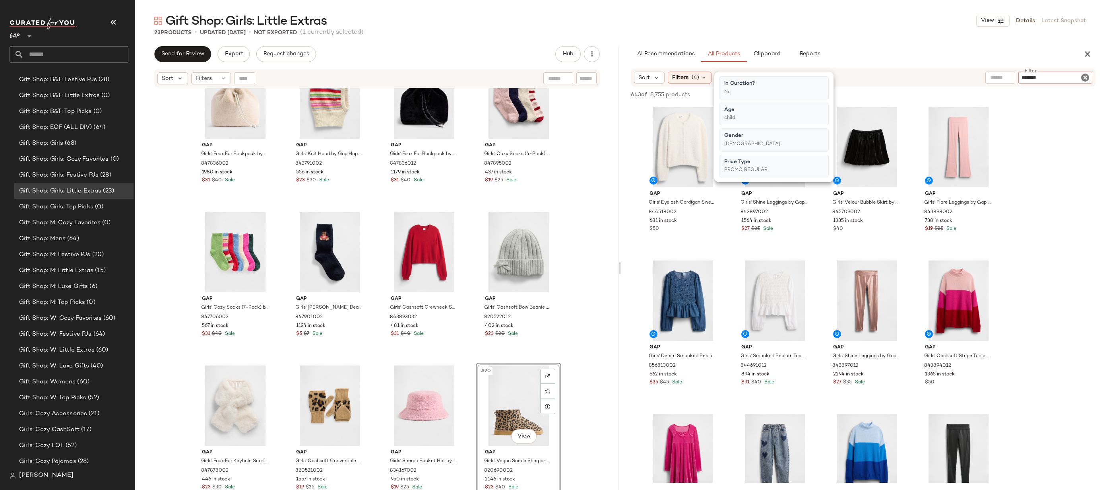
type input "********"
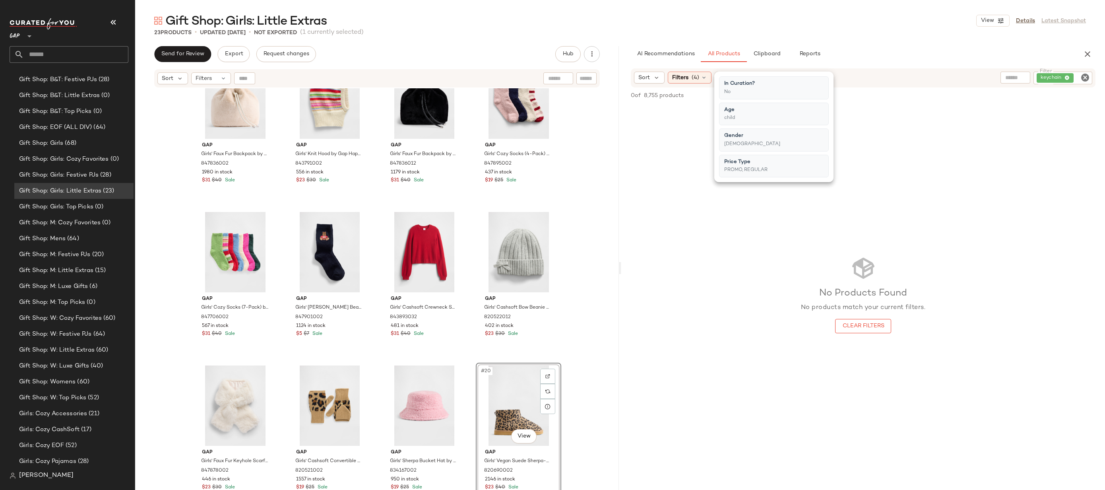
click at [953, 14] on div "Gift Shop: Girls: Little Extras View Details Latest Snapshot" at bounding box center [620, 21] width 970 height 16
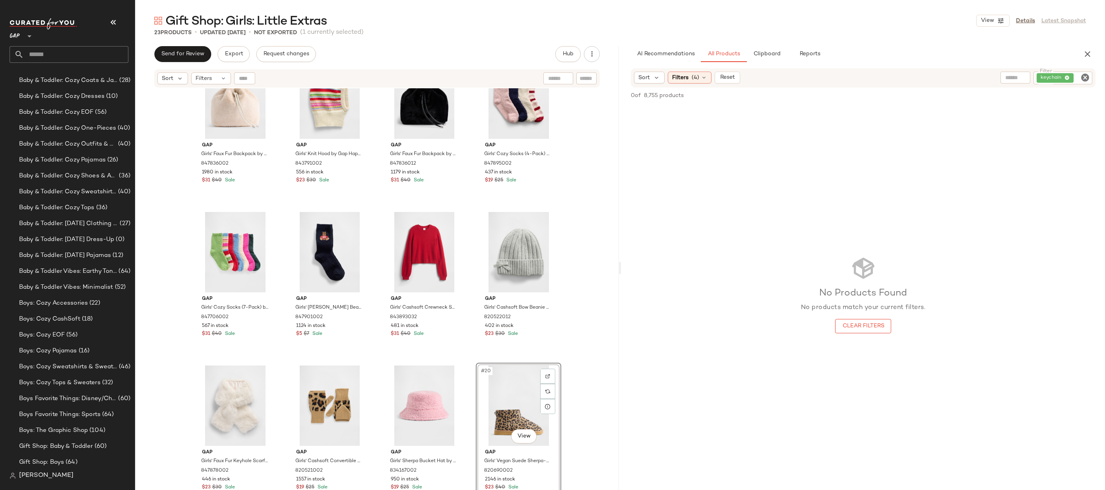
scroll to position [722, 0]
click at [116, 185] on div "Gift Shop: B&T: Little Extras (0)" at bounding box center [74, 187] width 114 height 9
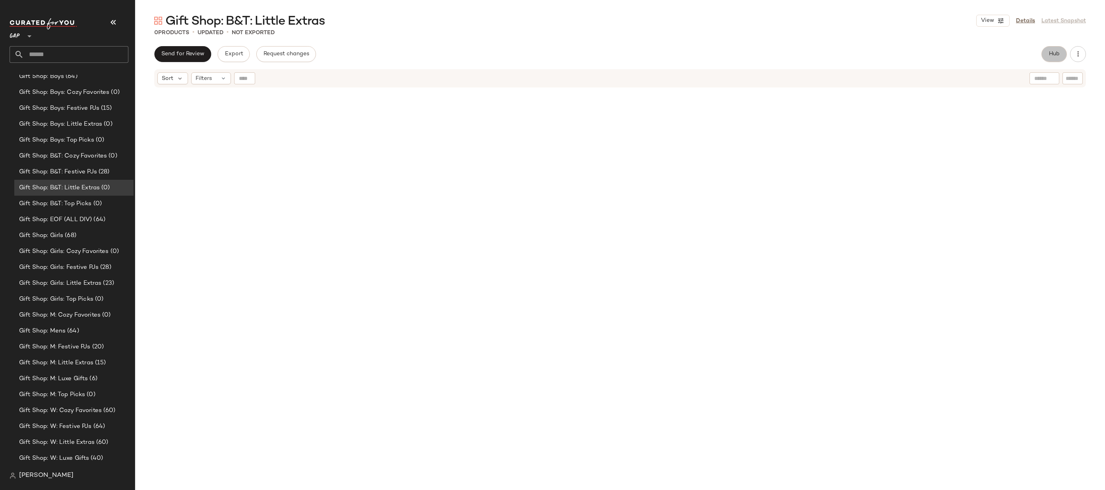
click at [1054, 47] on button "Hub" at bounding box center [1054, 54] width 25 height 16
click at [693, 77] on span "(1)" at bounding box center [695, 78] width 7 height 8
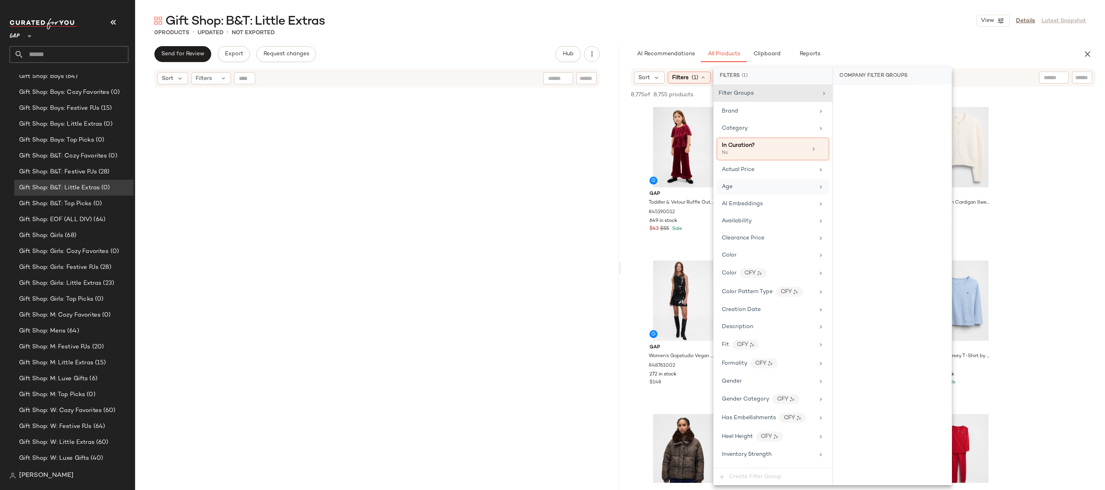
click at [765, 181] on div "Age" at bounding box center [773, 187] width 113 height 16
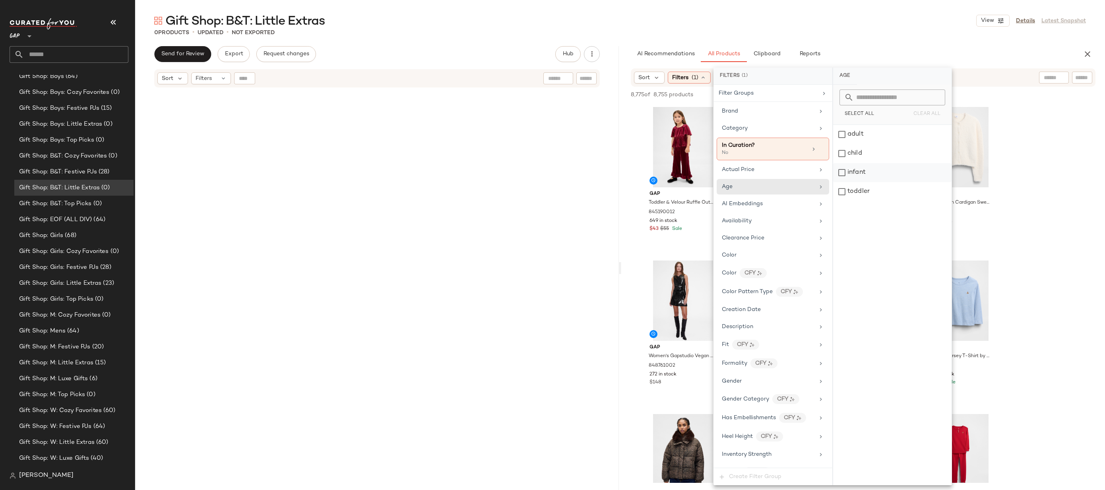
click at [844, 175] on div "infant" at bounding box center [892, 172] width 119 height 19
click at [844, 191] on div "toddler" at bounding box center [893, 191] width 119 height 19
click at [790, 127] on div "Category" at bounding box center [769, 128] width 93 height 8
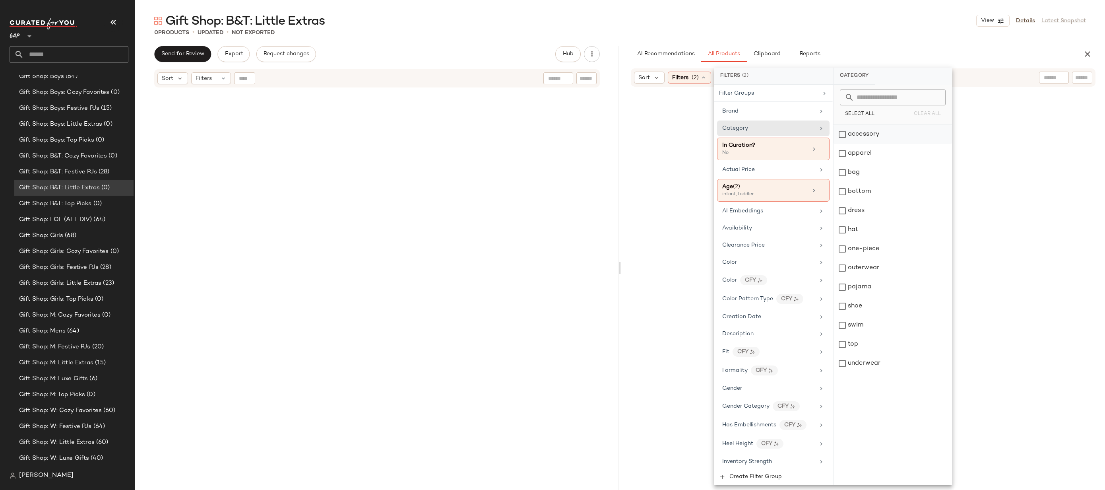
click at [880, 138] on div "accessory" at bounding box center [893, 134] width 119 height 19
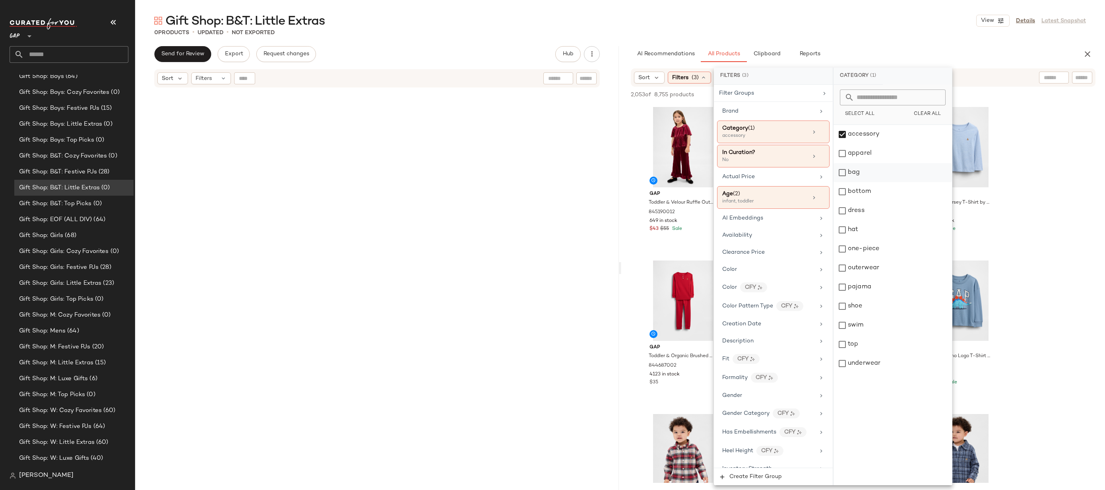
click at [869, 173] on div "bag" at bounding box center [893, 172] width 119 height 19
click at [865, 226] on div "hat" at bounding box center [893, 229] width 119 height 19
click at [877, 308] on div "shoe" at bounding box center [893, 306] width 119 height 19
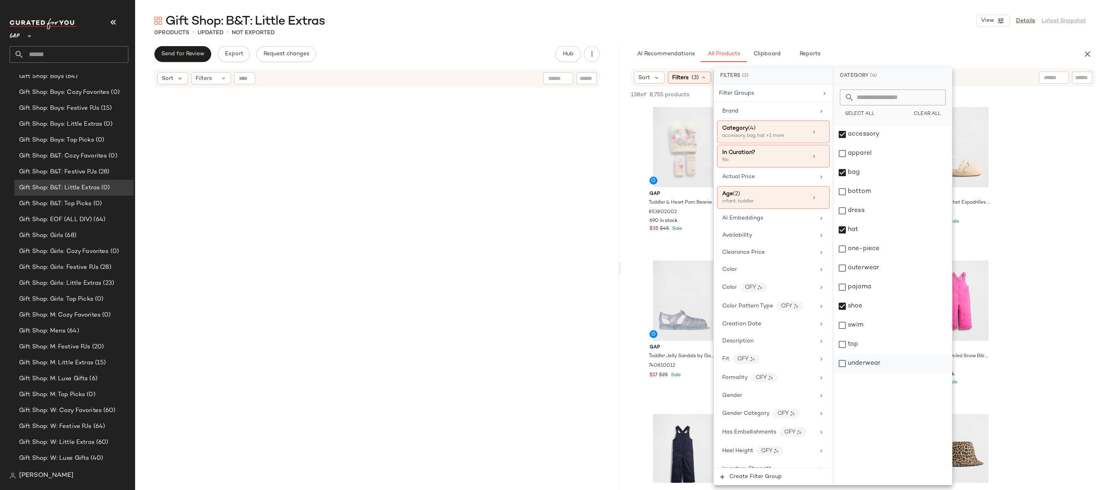
click at [858, 367] on div "underwear" at bounding box center [893, 363] width 119 height 19
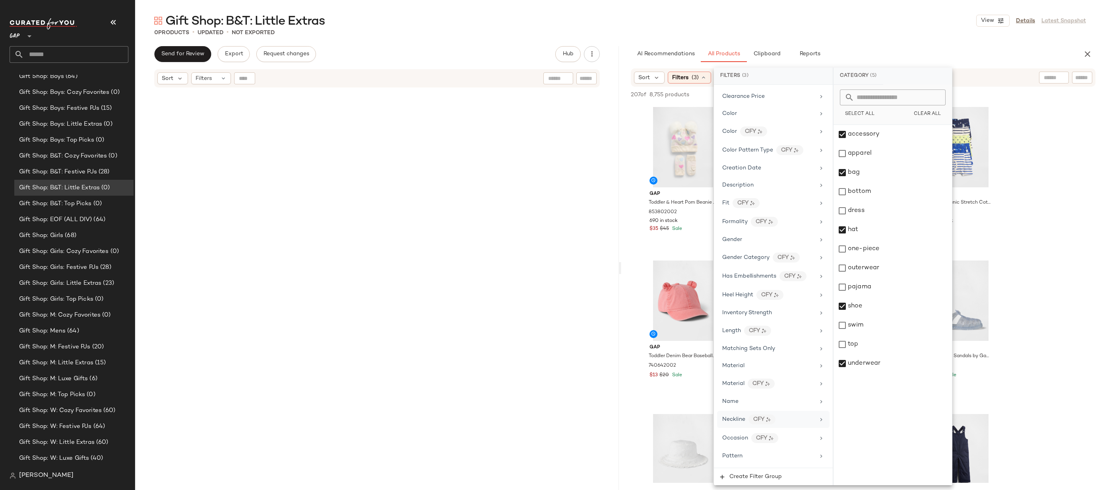
scroll to position [394, 0]
click at [769, 272] on div "Price Type" at bounding box center [769, 270] width 93 height 8
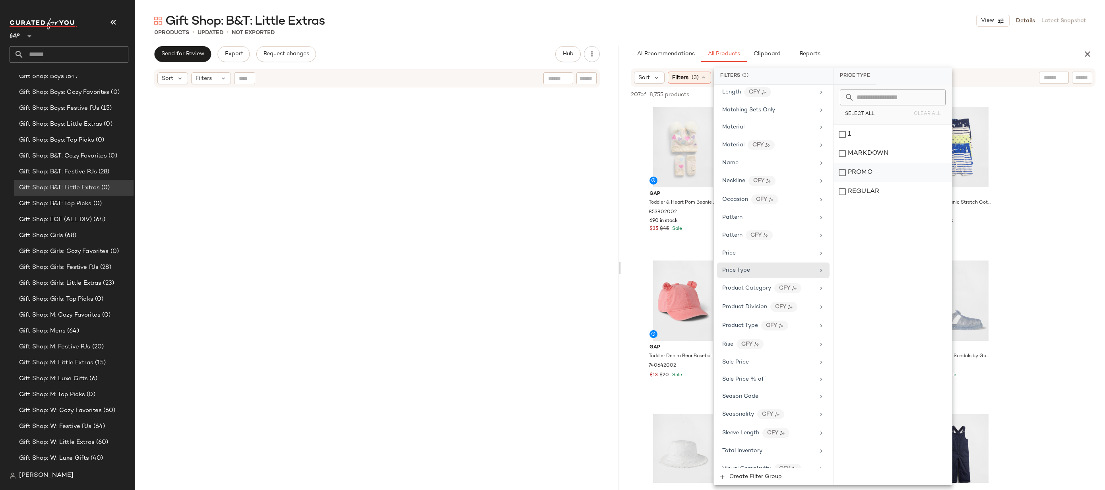
click at [876, 170] on div "PROMO" at bounding box center [893, 172] width 119 height 19
click at [876, 183] on div "REGULAR" at bounding box center [893, 191] width 119 height 19
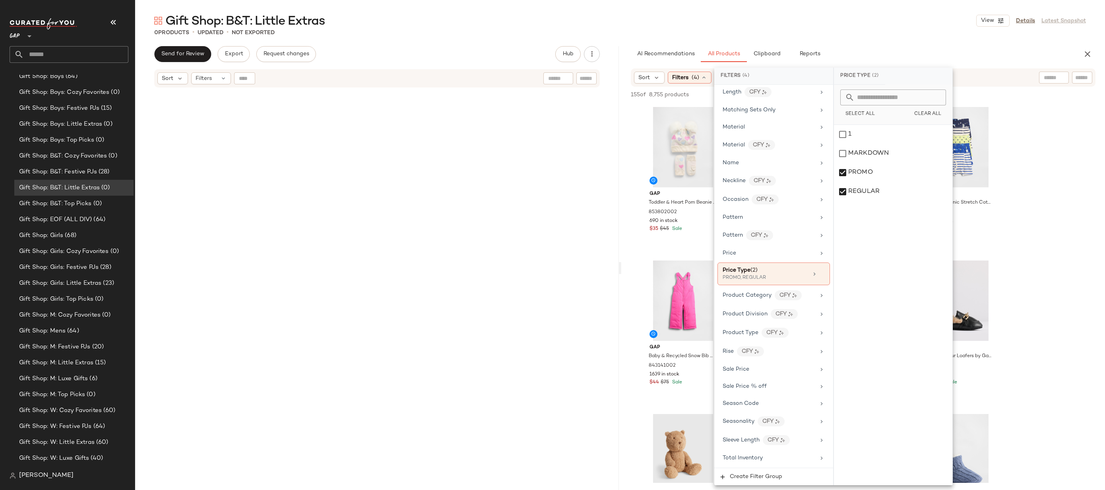
click at [945, 38] on div "Gift Shop: B&T: Little Extras View Details Latest Snapshot 0 Products • updated…" at bounding box center [620, 251] width 970 height 477
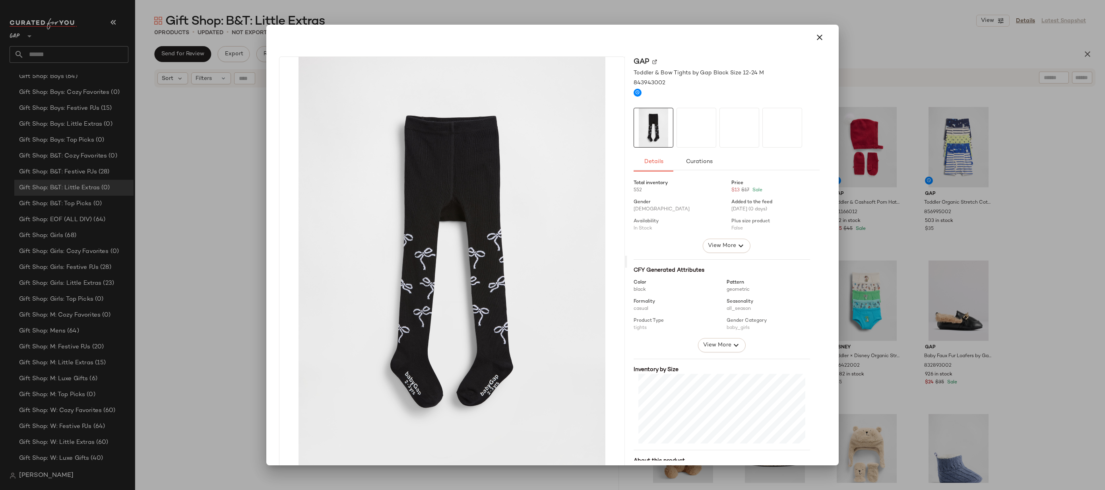
click at [896, 143] on div at bounding box center [552, 245] width 1105 height 490
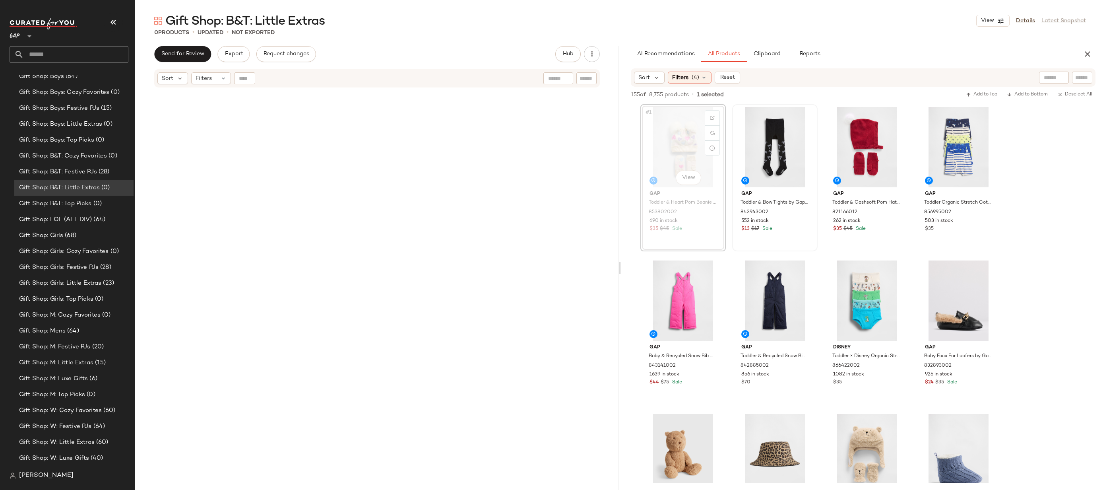
drag, startPoint x: 680, startPoint y: 142, endPoint x: 676, endPoint y: 142, distance: 4.8
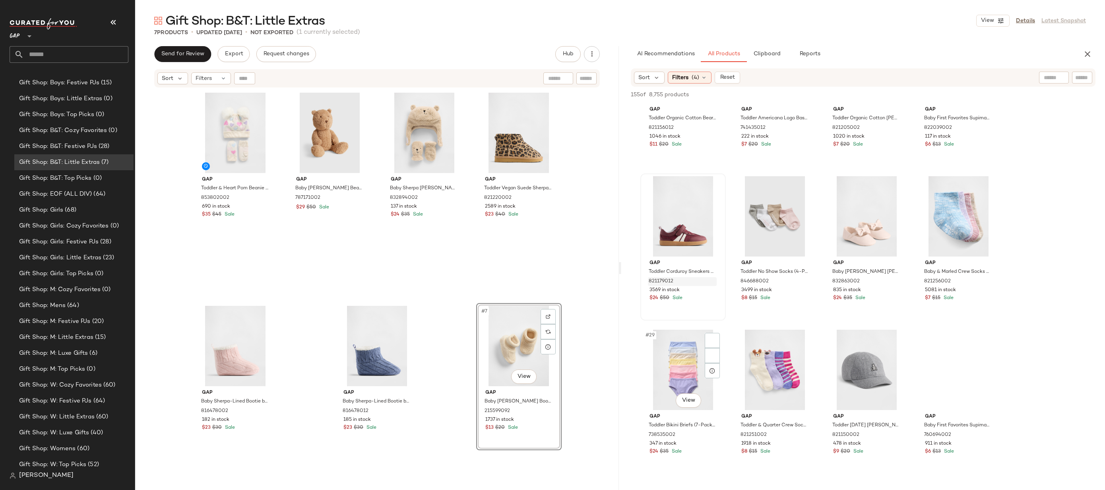
scroll to position [871, 0]
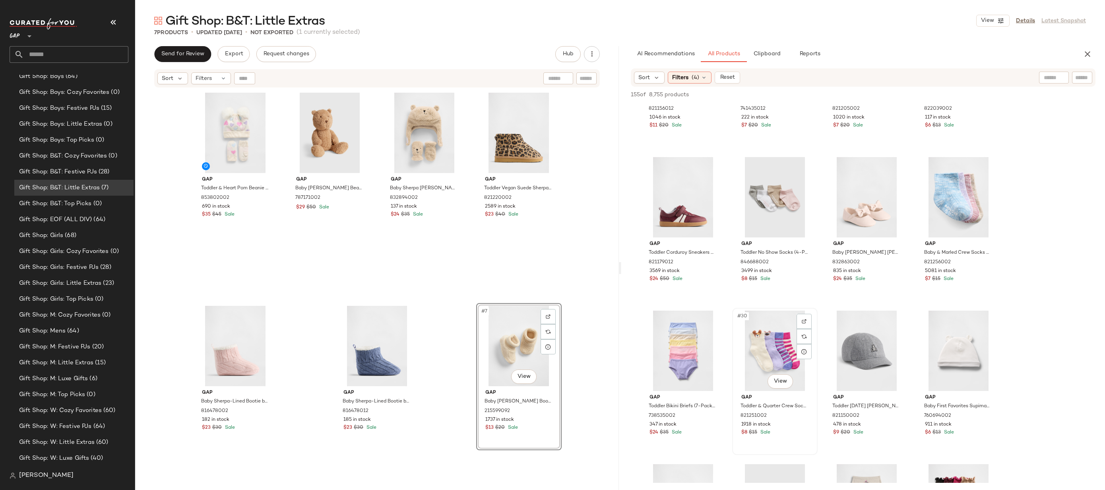
click at [786, 338] on div "#30 View" at bounding box center [775, 351] width 80 height 80
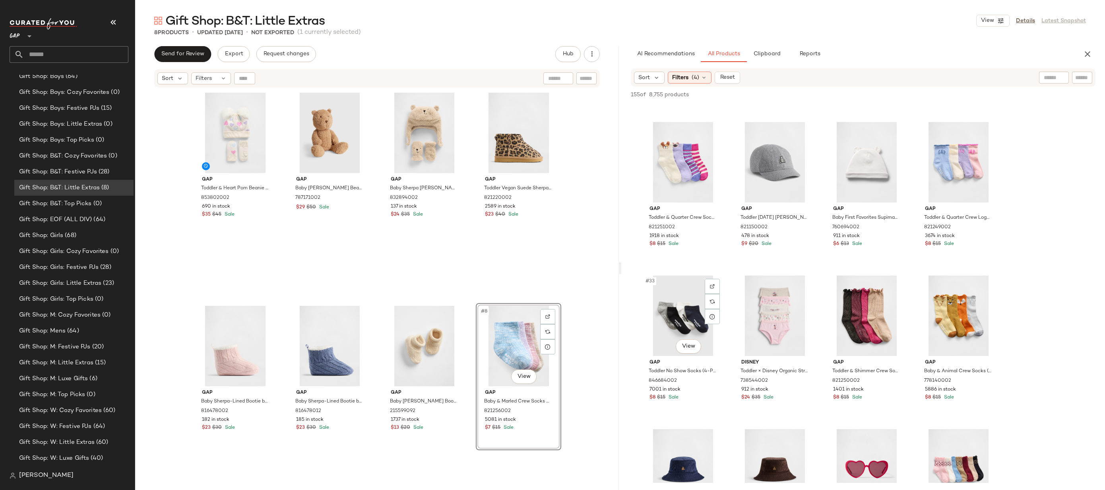
scroll to position [1067, 0]
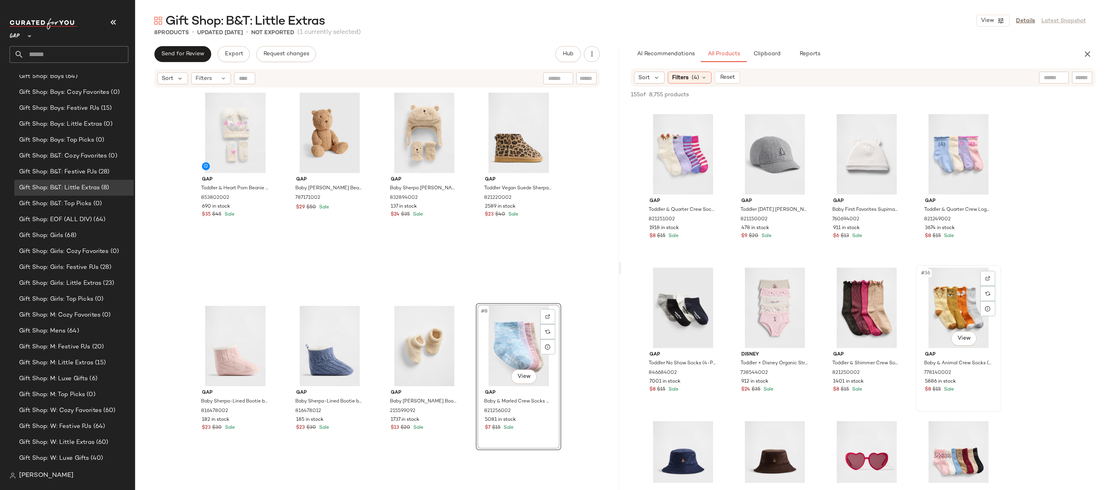
click at [944, 306] on div "#36 View" at bounding box center [959, 308] width 80 height 80
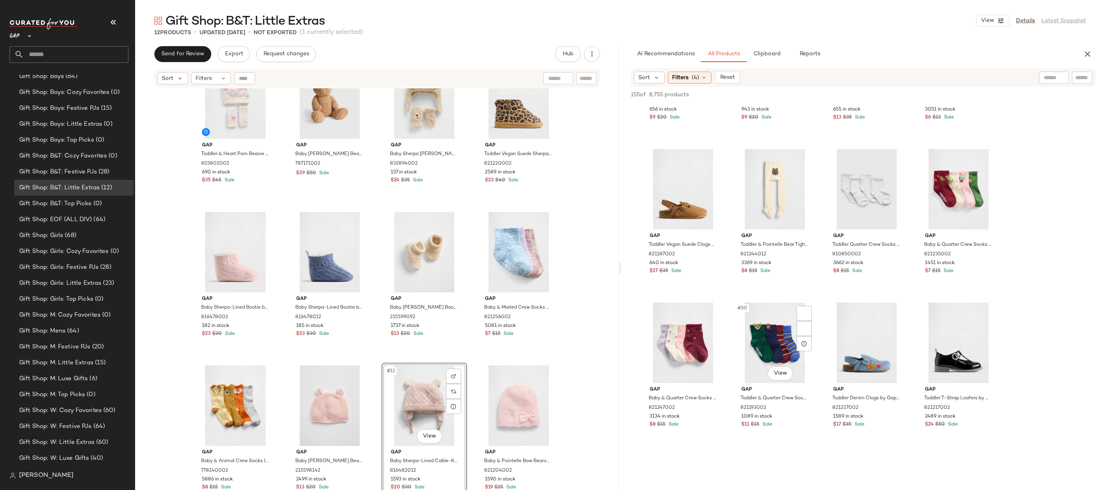
scroll to position [1711, 0]
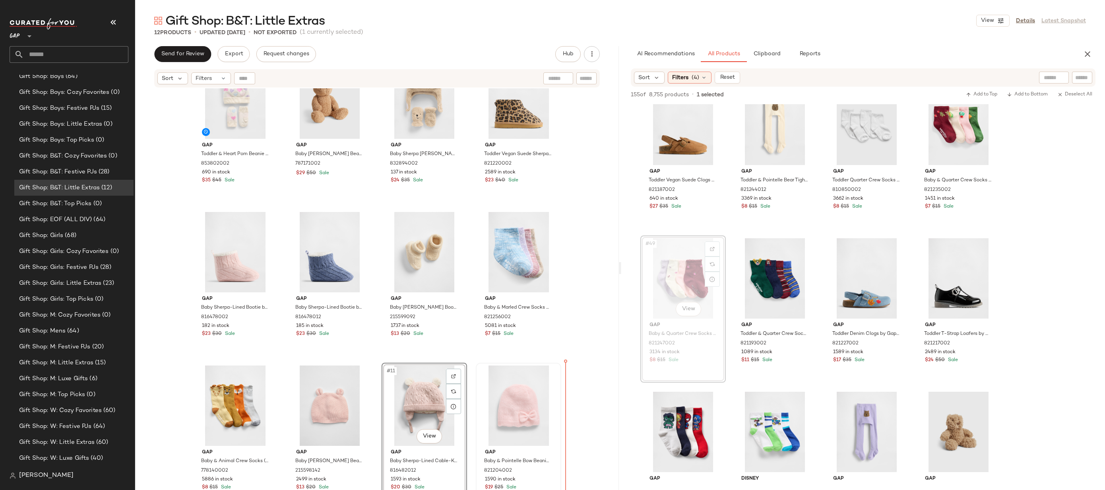
drag, startPoint x: 684, startPoint y: 280, endPoint x: 475, endPoint y: 396, distance: 239.4
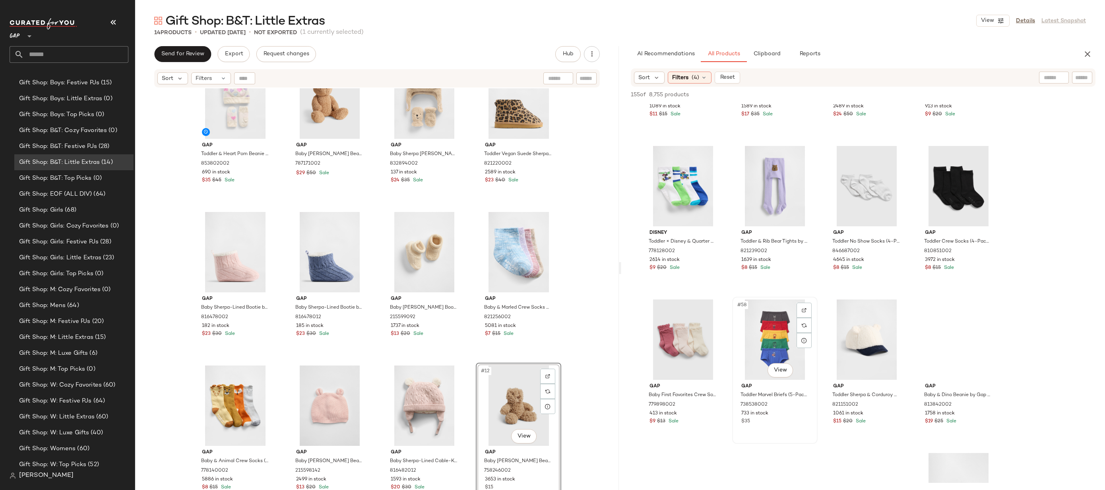
scroll to position [0, 0]
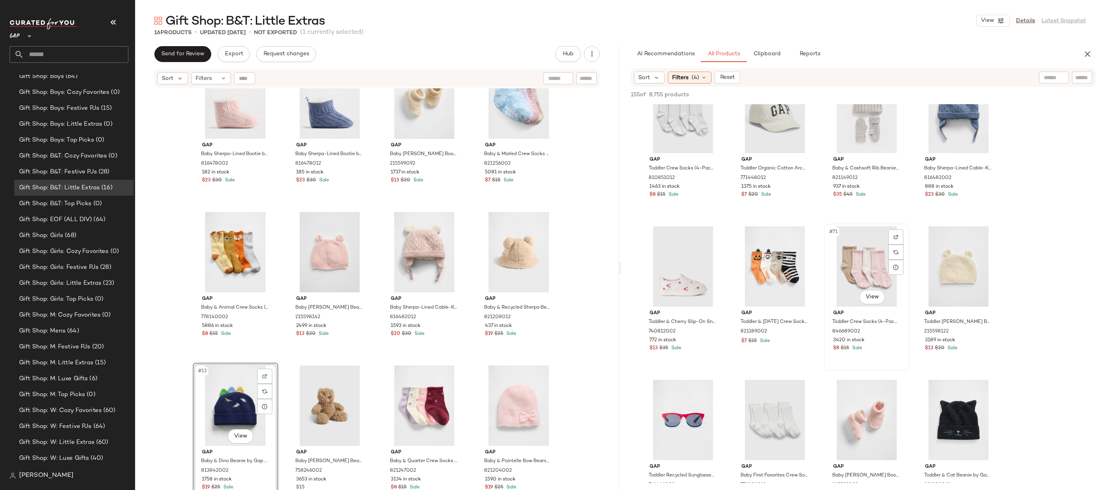
click at [852, 263] on div "#71 View" at bounding box center [867, 266] width 80 height 80
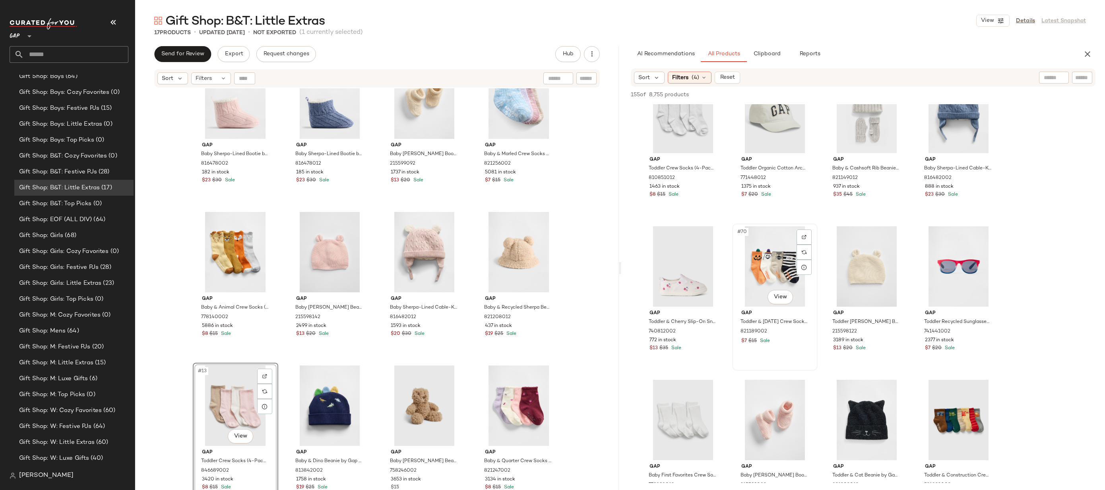
click at [811, 278] on div "#70 View" at bounding box center [775, 266] width 80 height 80
drag, startPoint x: 849, startPoint y: 277, endPoint x: 842, endPoint y: 277, distance: 7.6
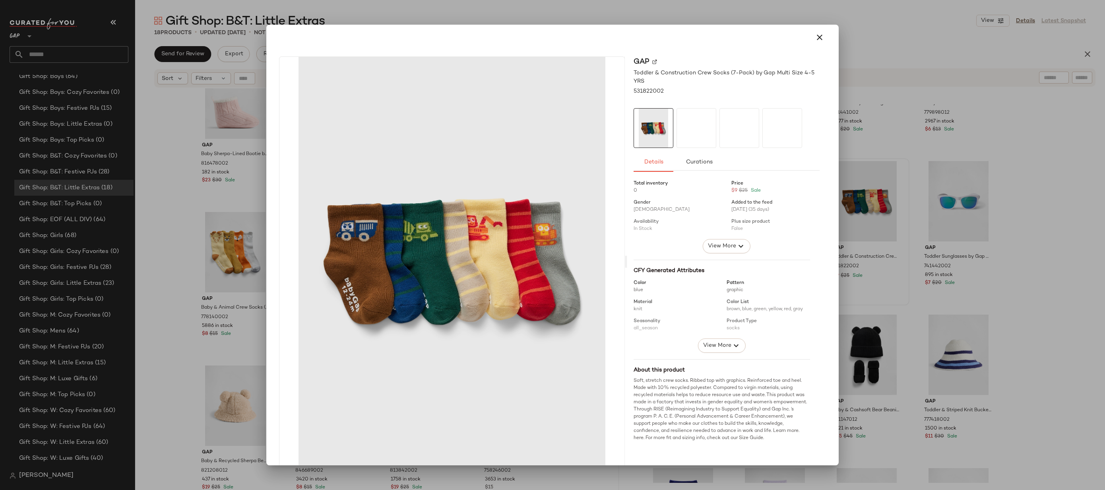
click at [888, 245] on div at bounding box center [552, 245] width 1105 height 490
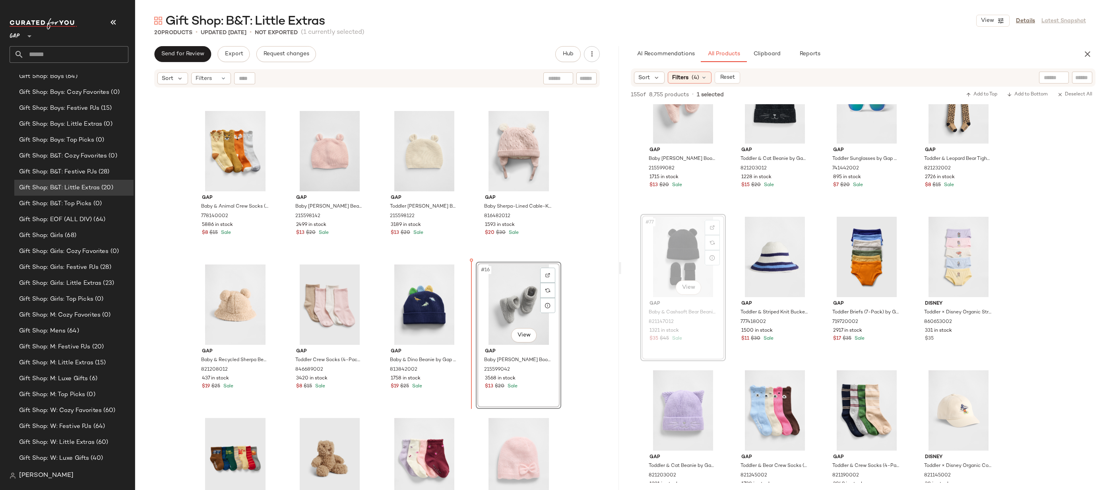
drag, startPoint x: 694, startPoint y: 254, endPoint x: 689, endPoint y: 255, distance: 4.8
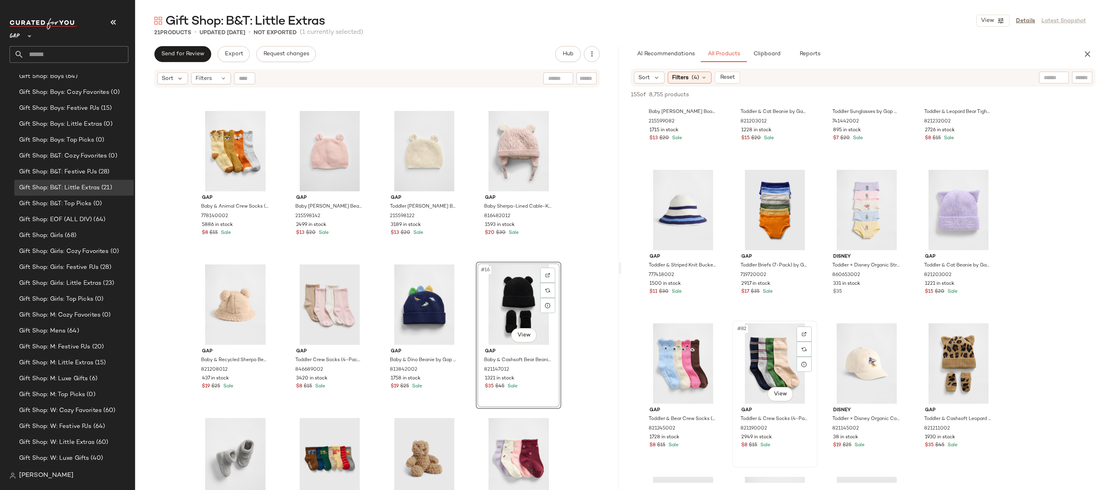
click at [768, 363] on div "#82 View" at bounding box center [775, 363] width 80 height 80
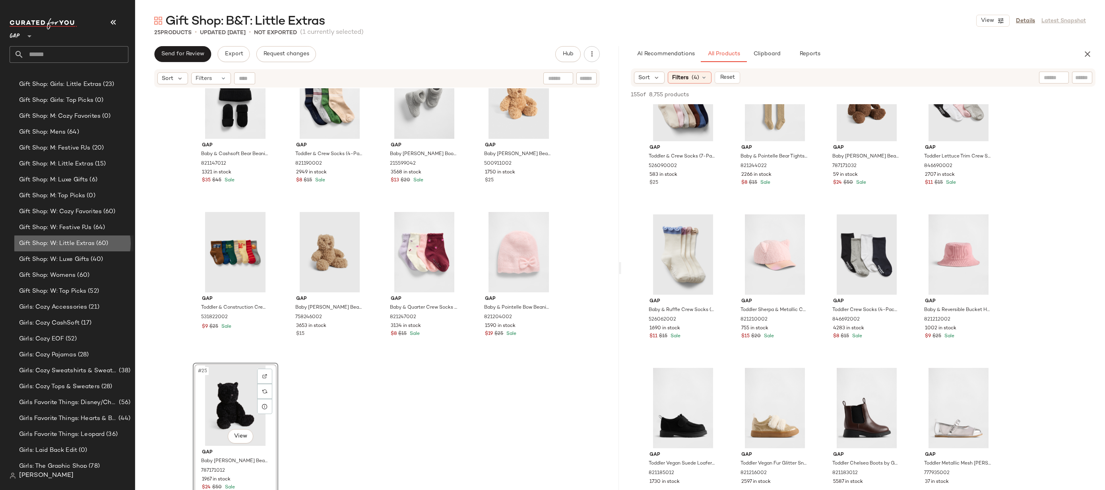
click at [84, 247] on span "Gift Shop: W: Little Extras" at bounding box center [57, 243] width 76 height 9
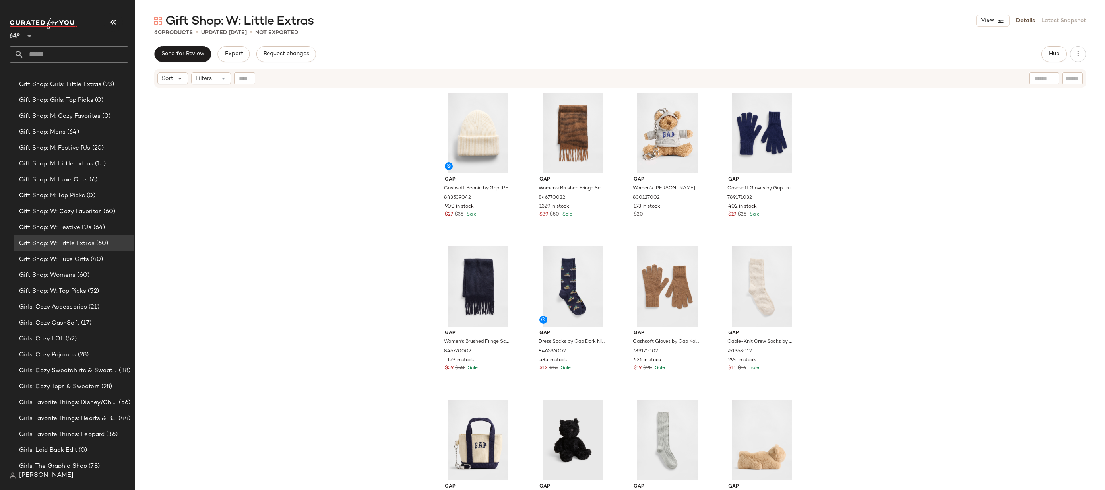
scroll to position [87, 0]
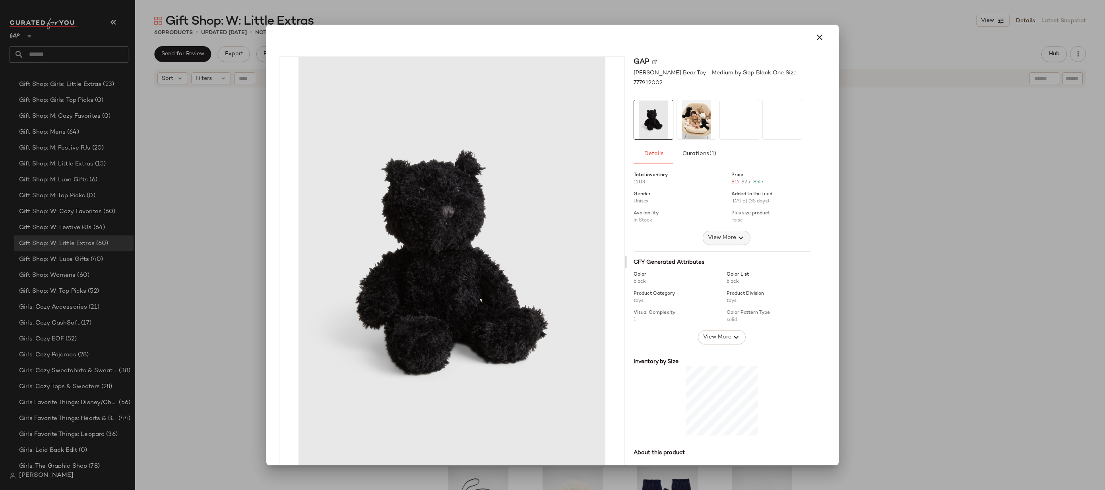
click at [724, 236] on span "View More" at bounding box center [722, 238] width 29 height 10
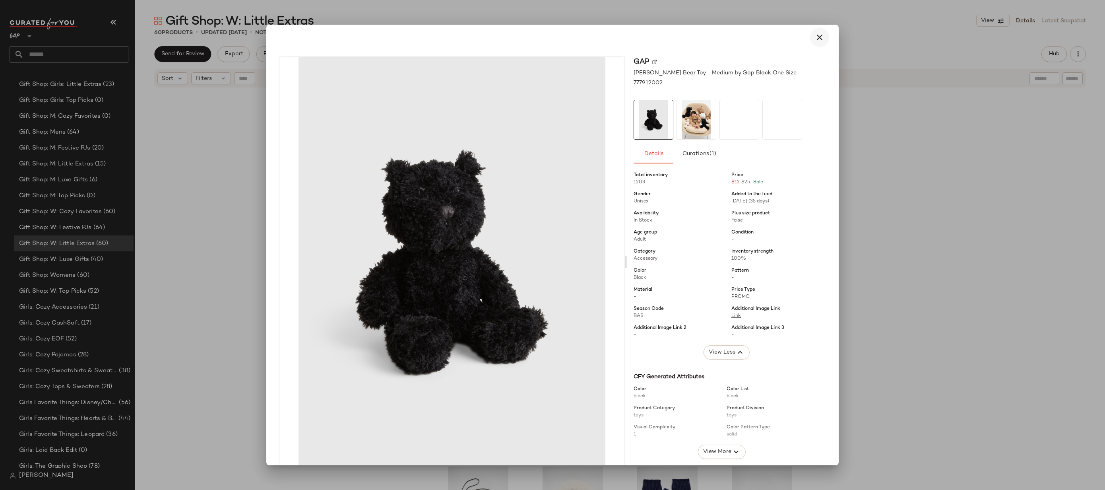
click at [818, 37] on icon "button" at bounding box center [820, 38] width 10 height 10
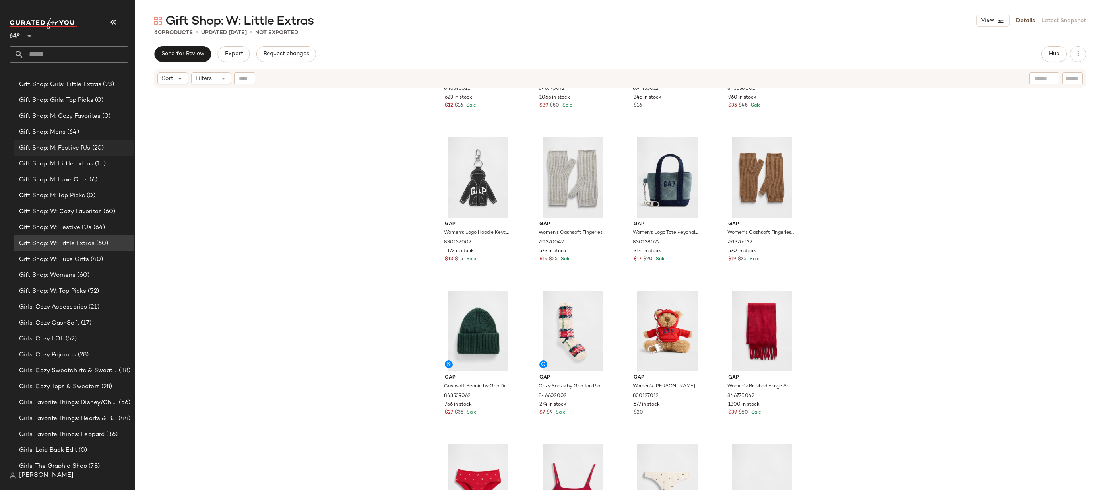
scroll to position [738, 0]
